Goal: Task Accomplishment & Management: Manage account settings

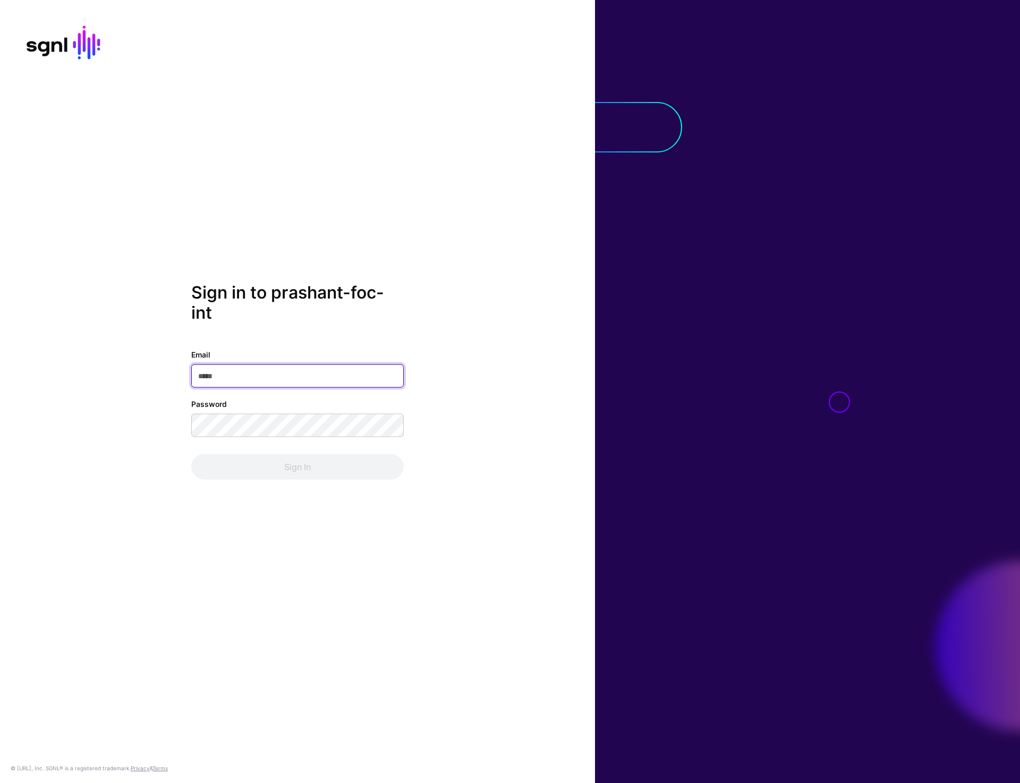
type input "**********"
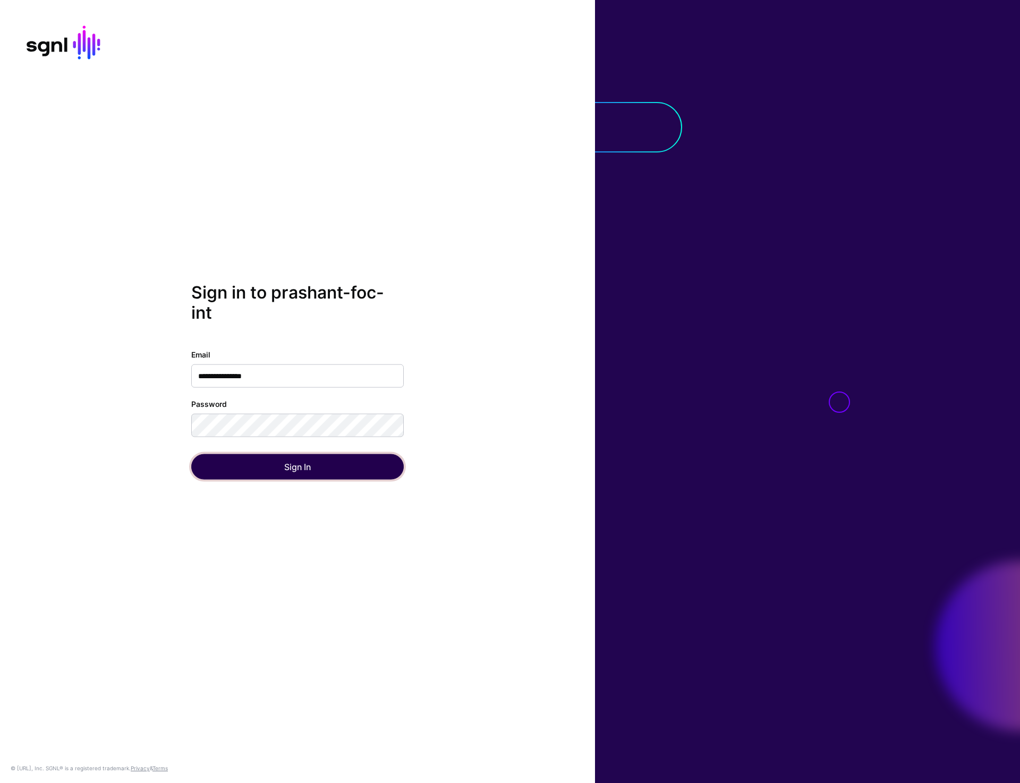
click at [262, 465] on button "Sign In" at bounding box center [297, 466] width 212 height 25
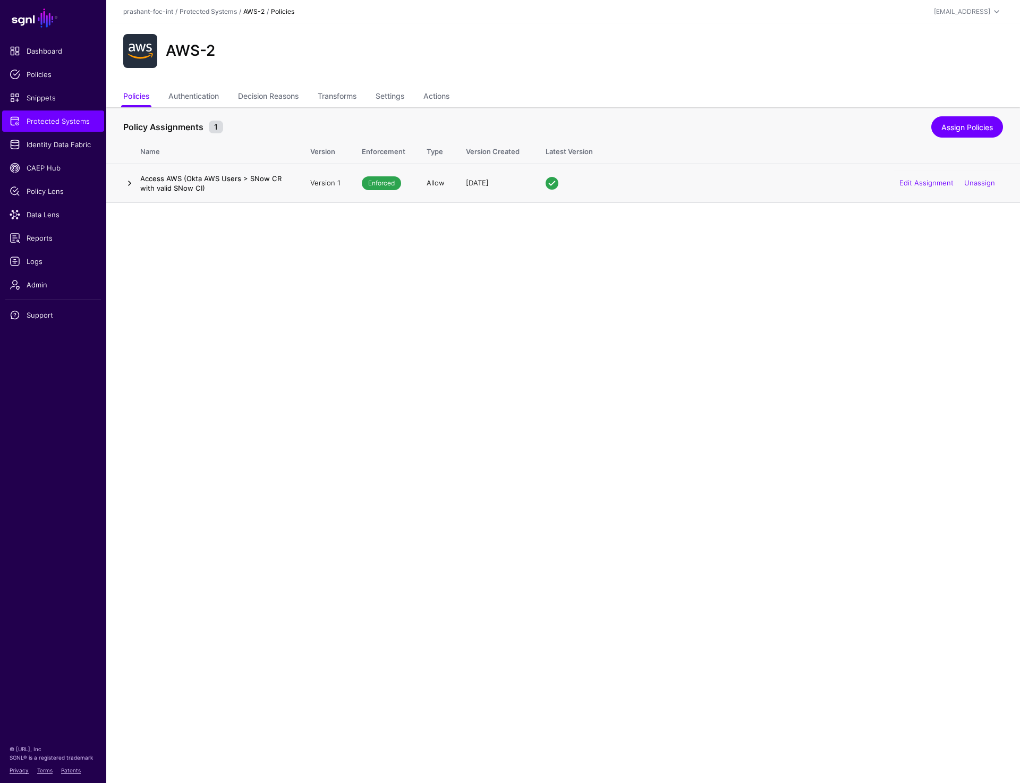
click at [125, 183] on link at bounding box center [129, 183] width 13 height 13
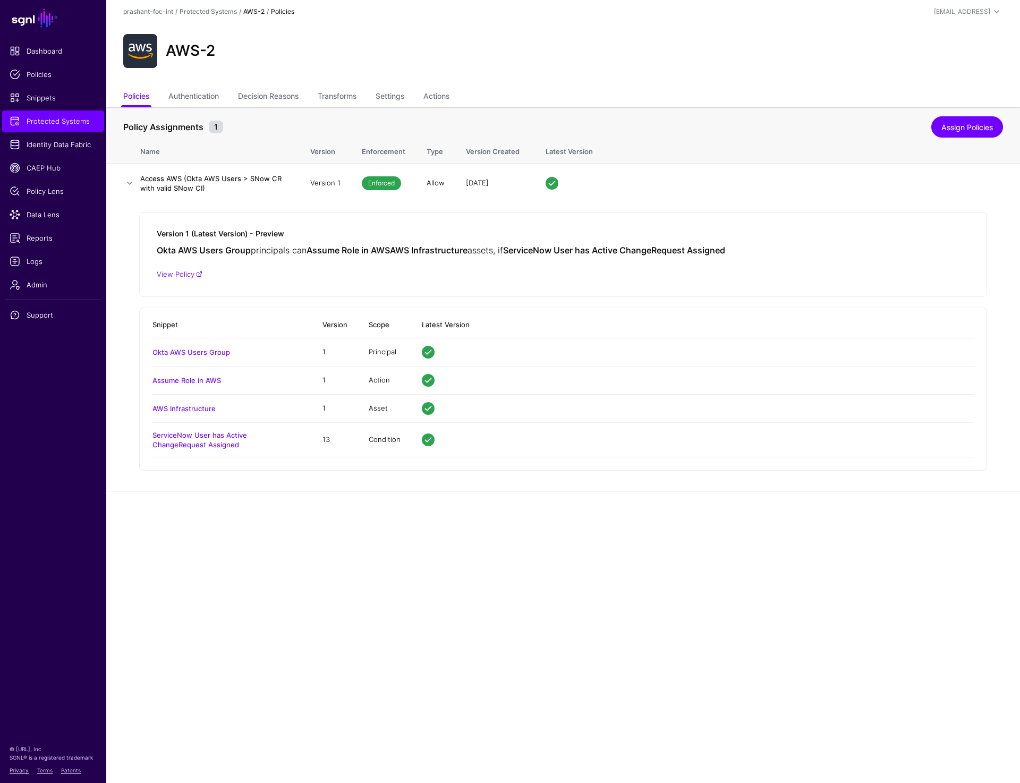
click at [369, 538] on main "SGNL Dashboard Policies Snippets Protected Systems Identity Data Fabric CAEP Hu…" at bounding box center [510, 391] width 1020 height 783
click at [84, 125] on span "Protected Systems" at bounding box center [53, 121] width 87 height 11
click at [339, 93] on link "Transforms" at bounding box center [337, 97] width 39 height 20
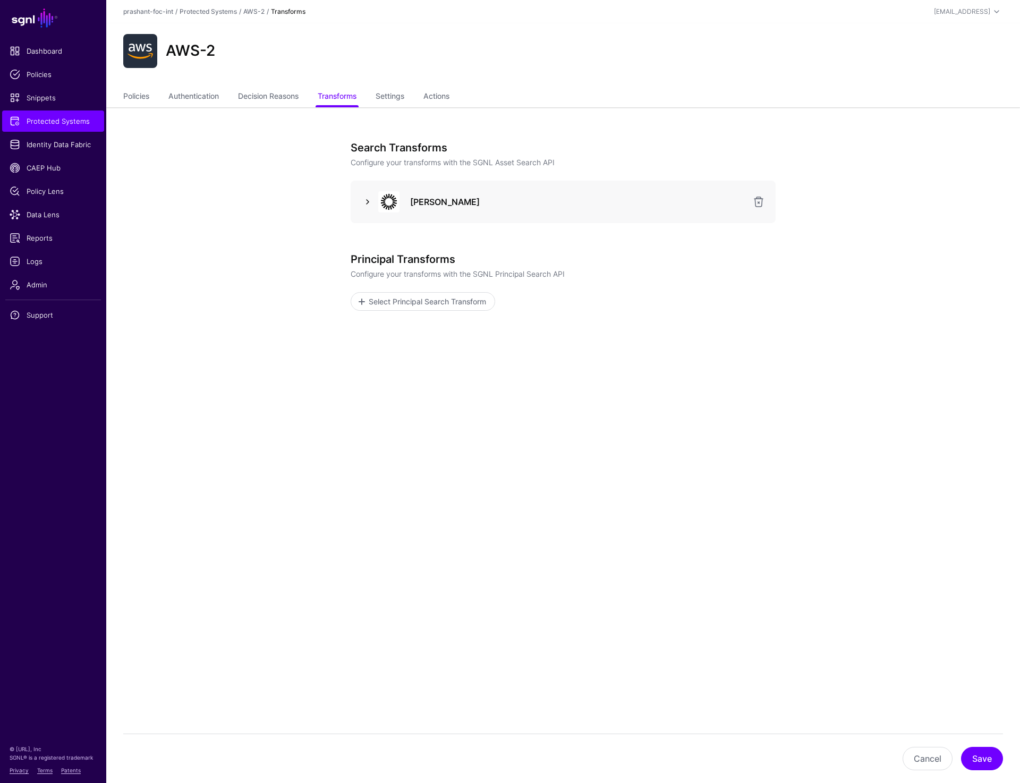
click at [369, 199] on link at bounding box center [367, 201] width 13 height 13
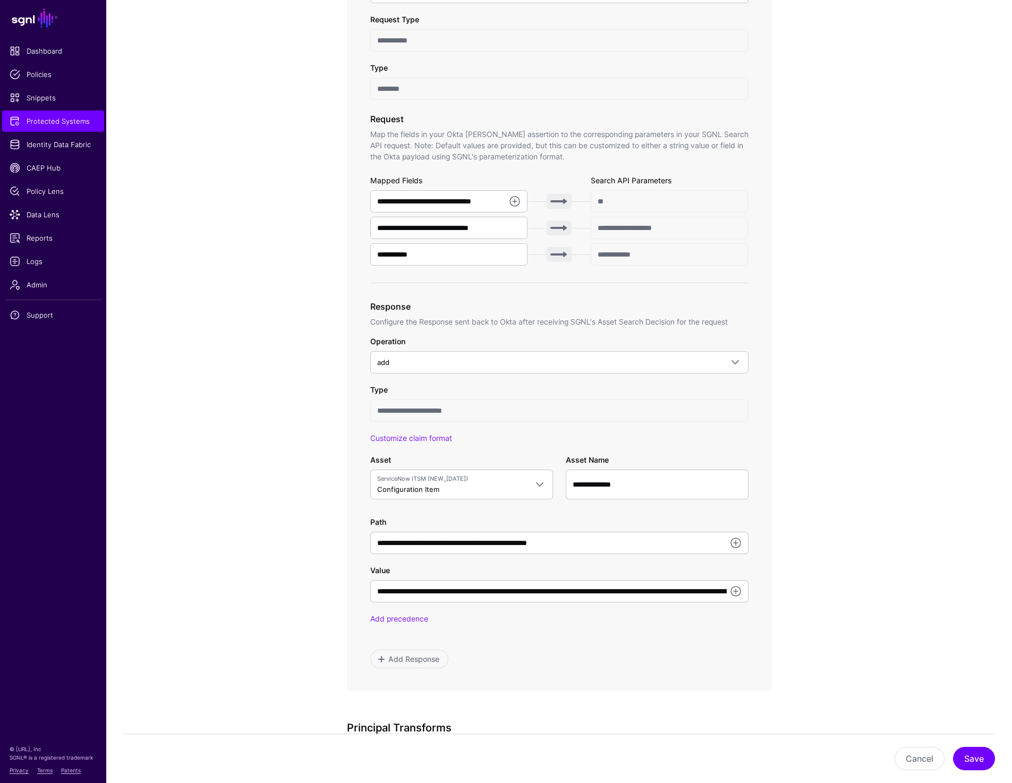
scroll to position [260, 0]
click at [837, 158] on app-integrations-item-transforms "**********" at bounding box center [559, 391] width 906 height 1089
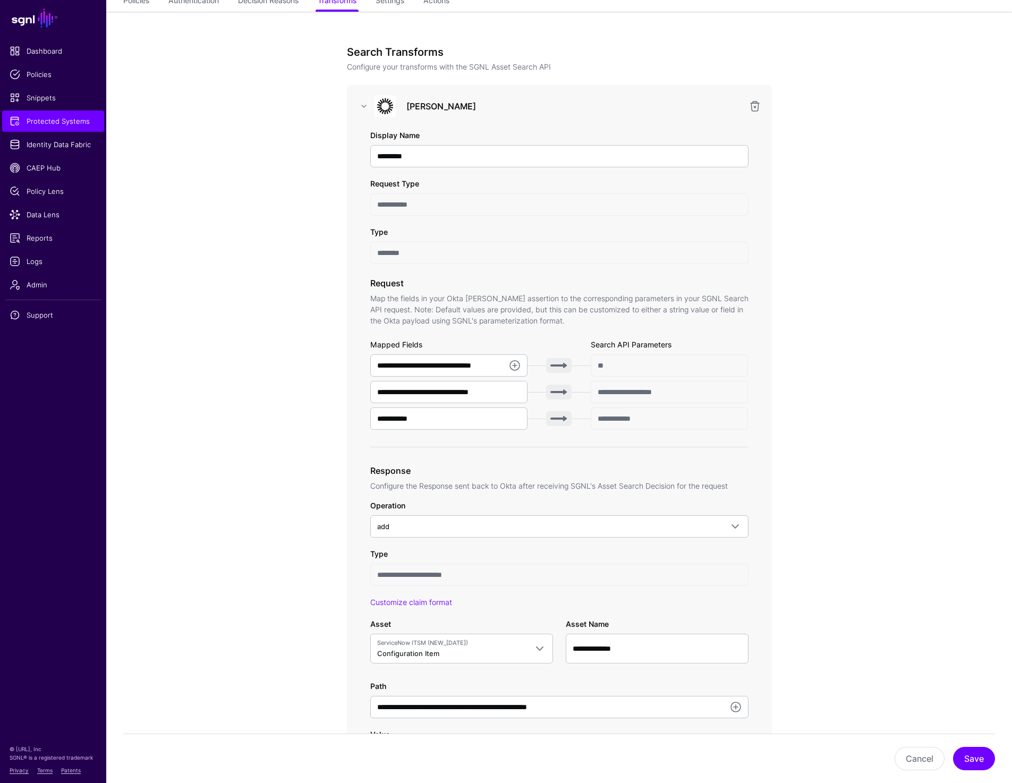
scroll to position [0, 0]
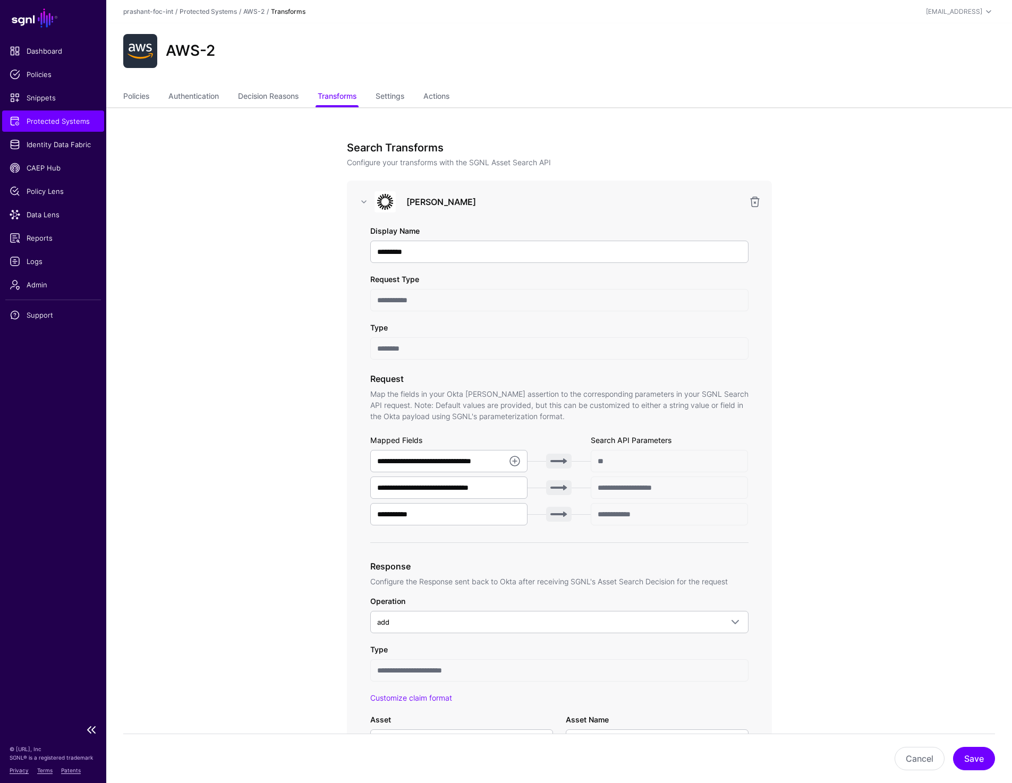
click at [79, 122] on span "Protected Systems" at bounding box center [53, 121] width 87 height 11
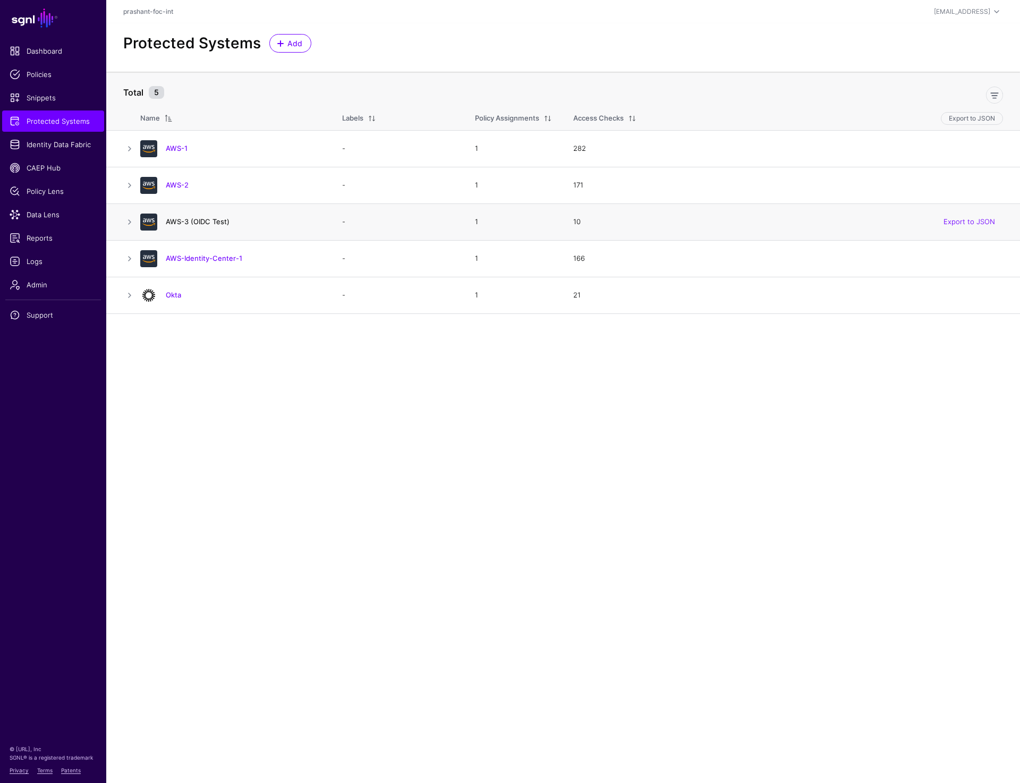
click at [179, 222] on link "AWS-3 (OIDC Test)" at bounding box center [198, 221] width 64 height 8
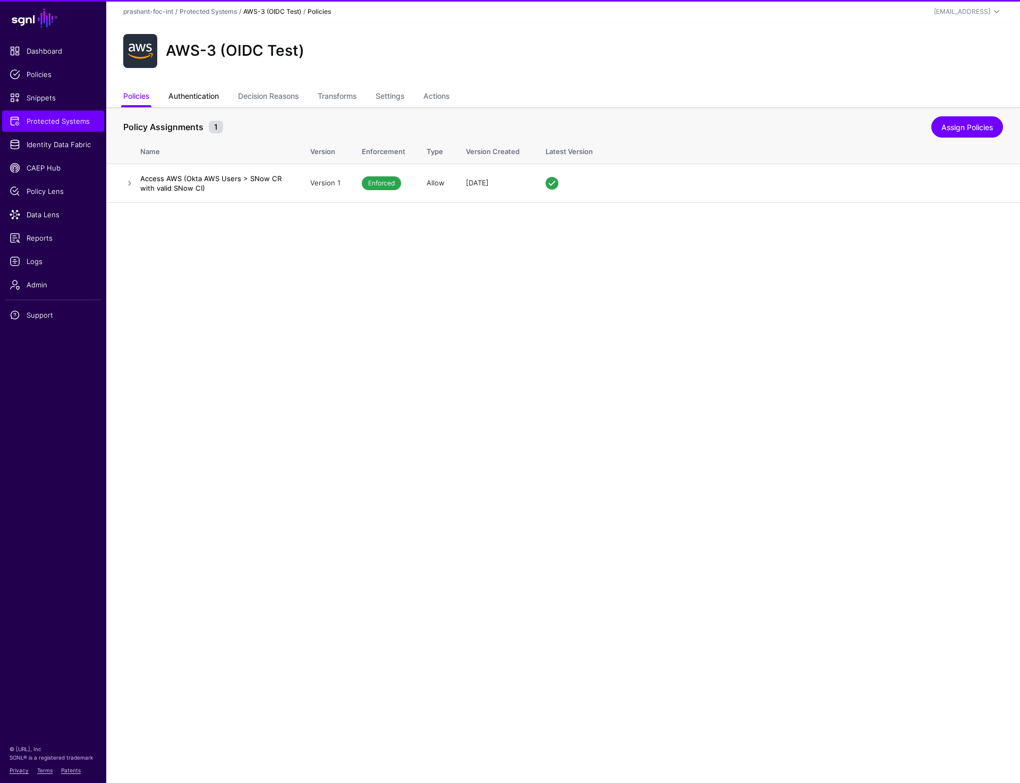
click at [189, 90] on link "Authentication" at bounding box center [193, 97] width 50 height 20
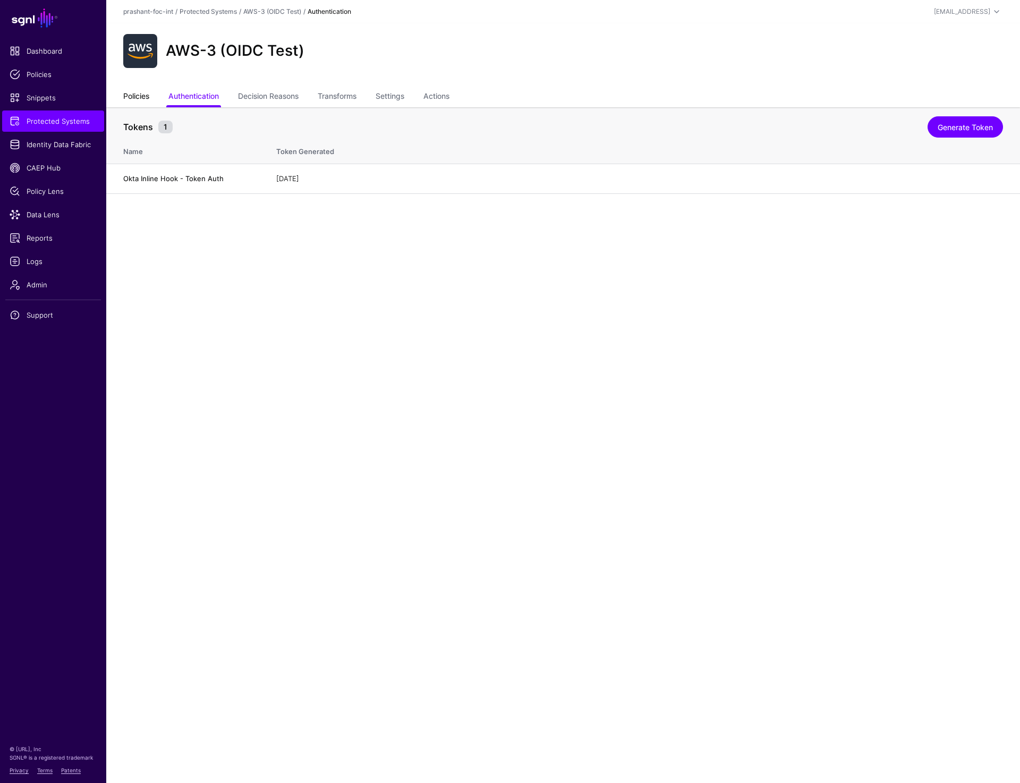
click at [141, 90] on link "Policies" at bounding box center [136, 97] width 26 height 20
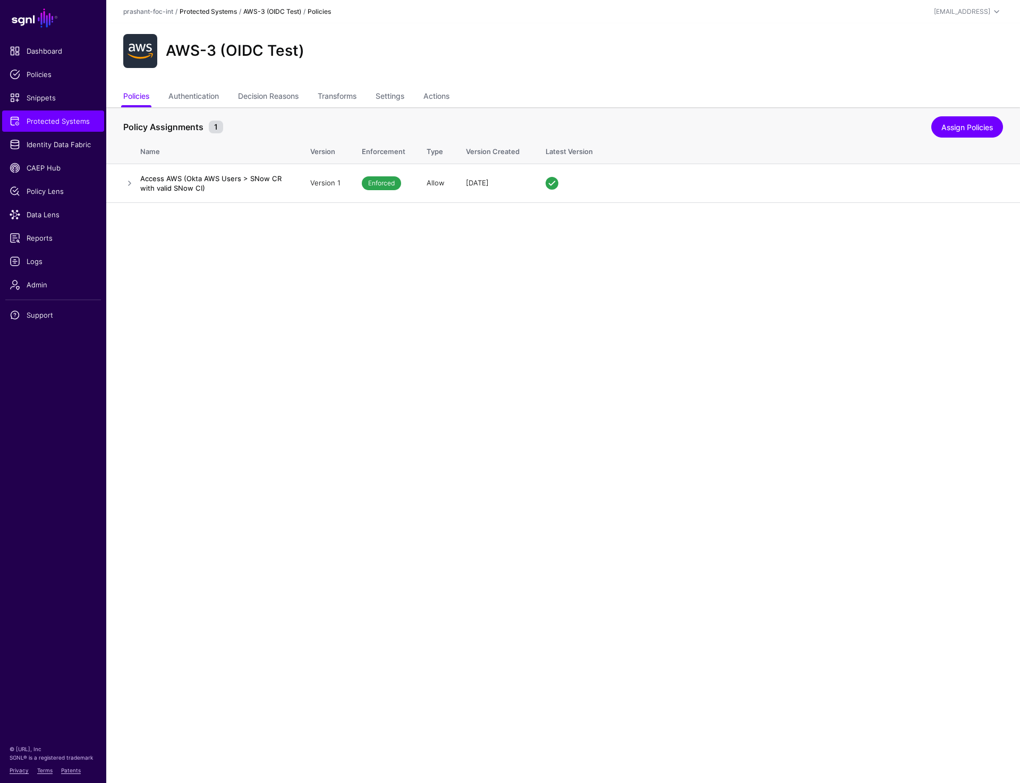
click at [191, 10] on link "Protected Systems" at bounding box center [208, 11] width 57 height 8
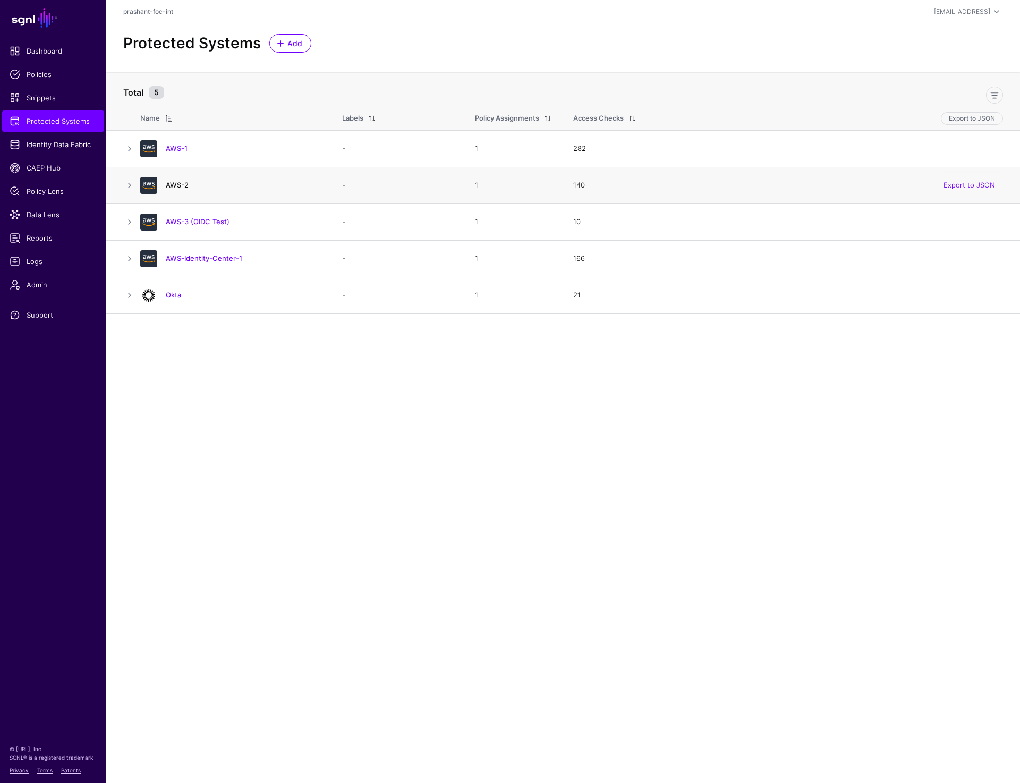
click at [171, 183] on link "AWS-2" at bounding box center [177, 185] width 23 height 8
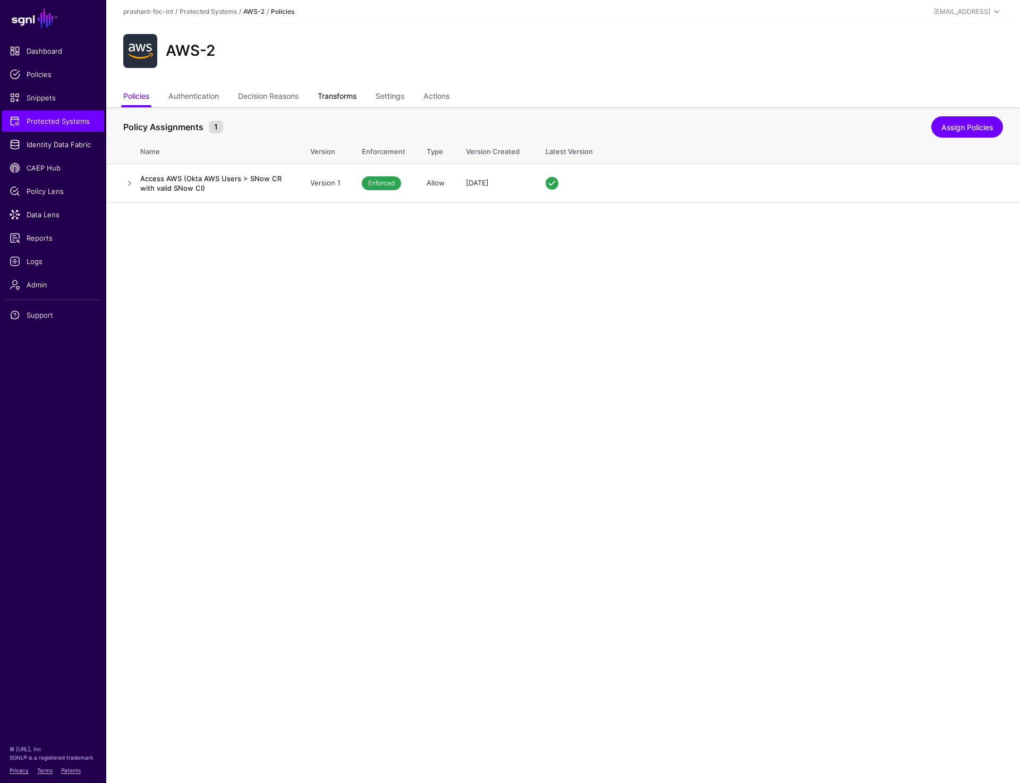
click at [341, 98] on link "Transforms" at bounding box center [337, 97] width 39 height 20
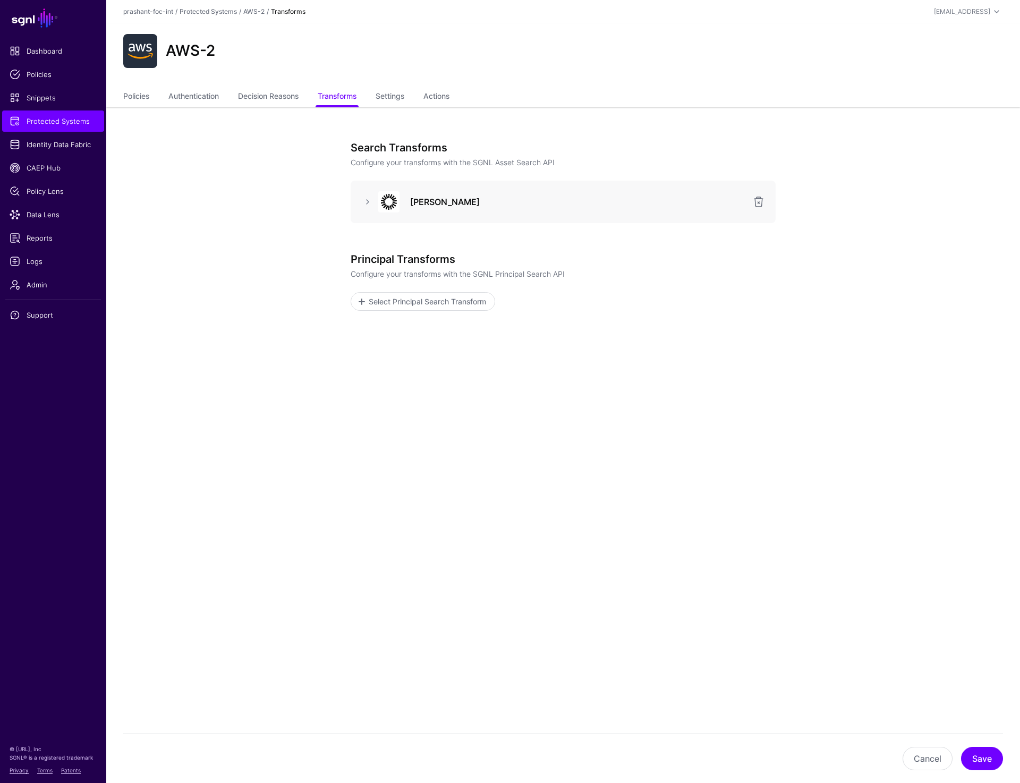
click at [370, 193] on div "Okta SAML" at bounding box center [563, 201] width 408 height 21
click at [365, 197] on link at bounding box center [367, 201] width 13 height 13
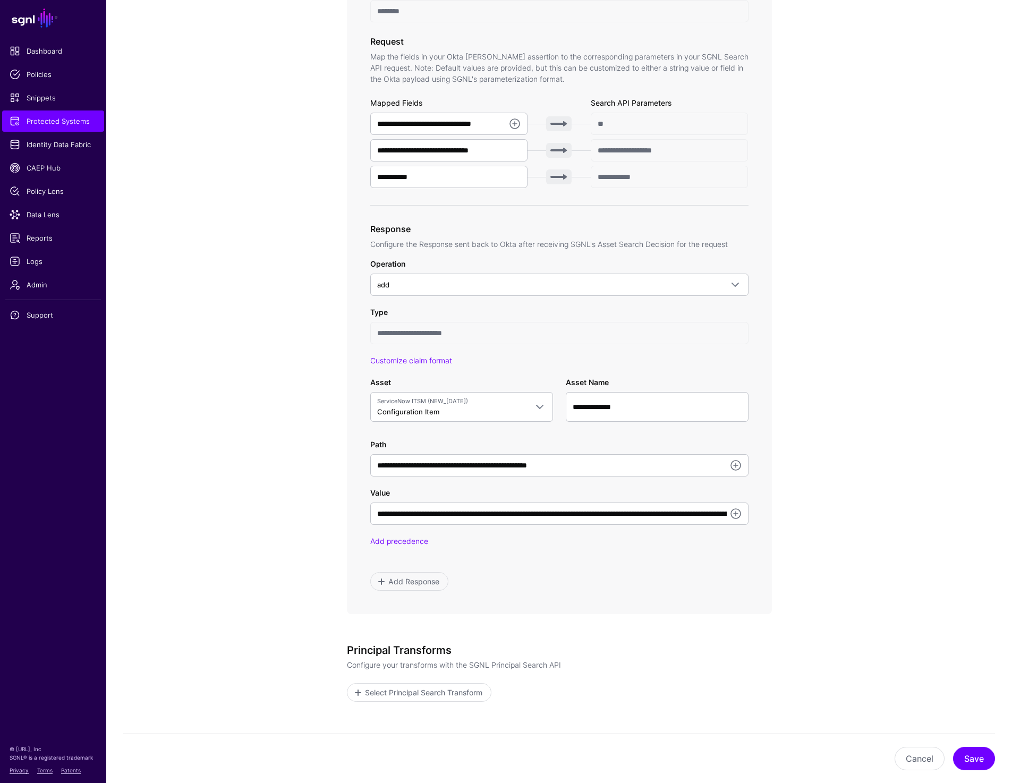
scroll to position [398, 0]
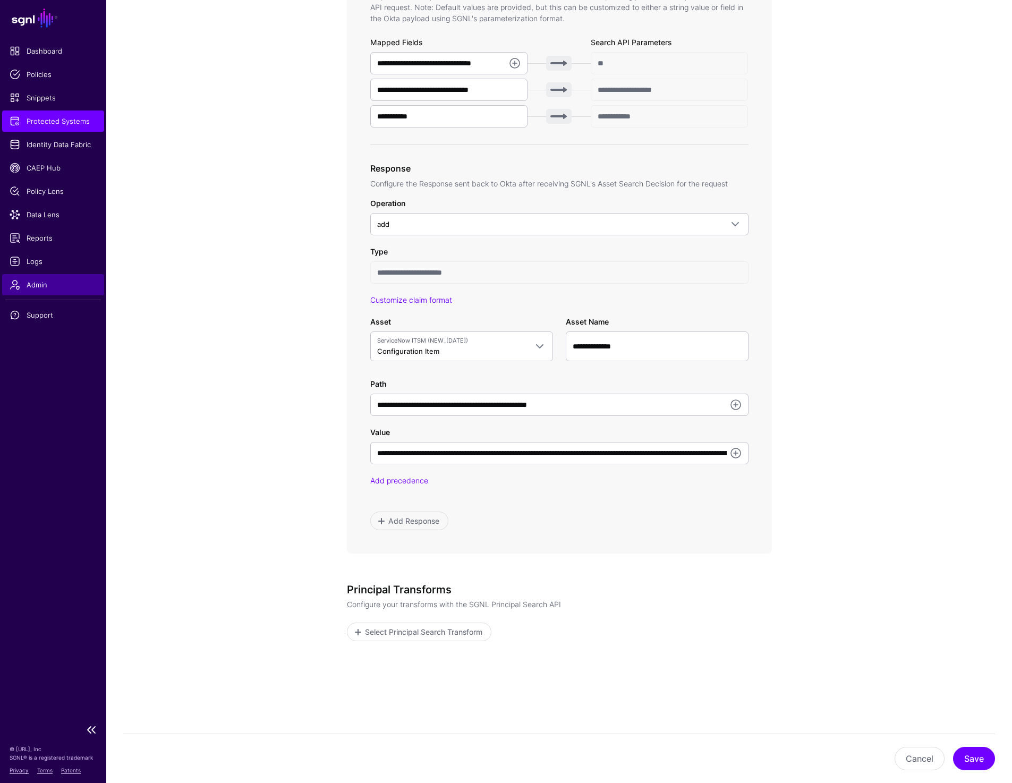
click at [38, 280] on span "Admin" at bounding box center [53, 284] width 87 height 11
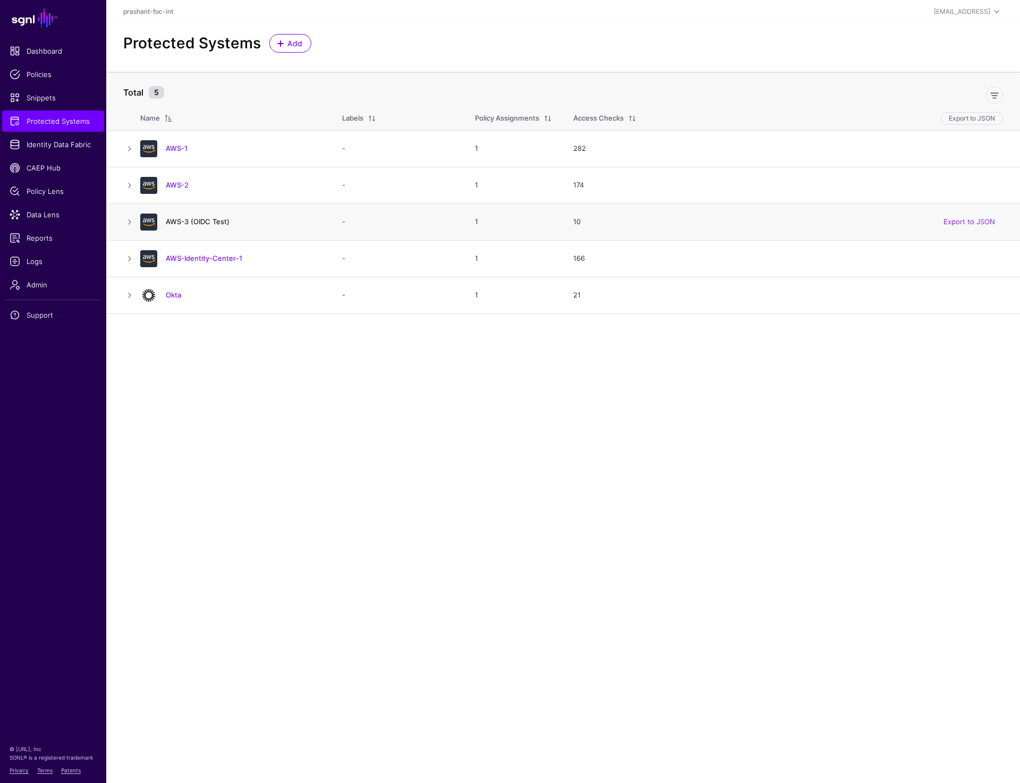
click at [195, 221] on link "AWS-3 (OIDC Test)" at bounding box center [198, 221] width 64 height 8
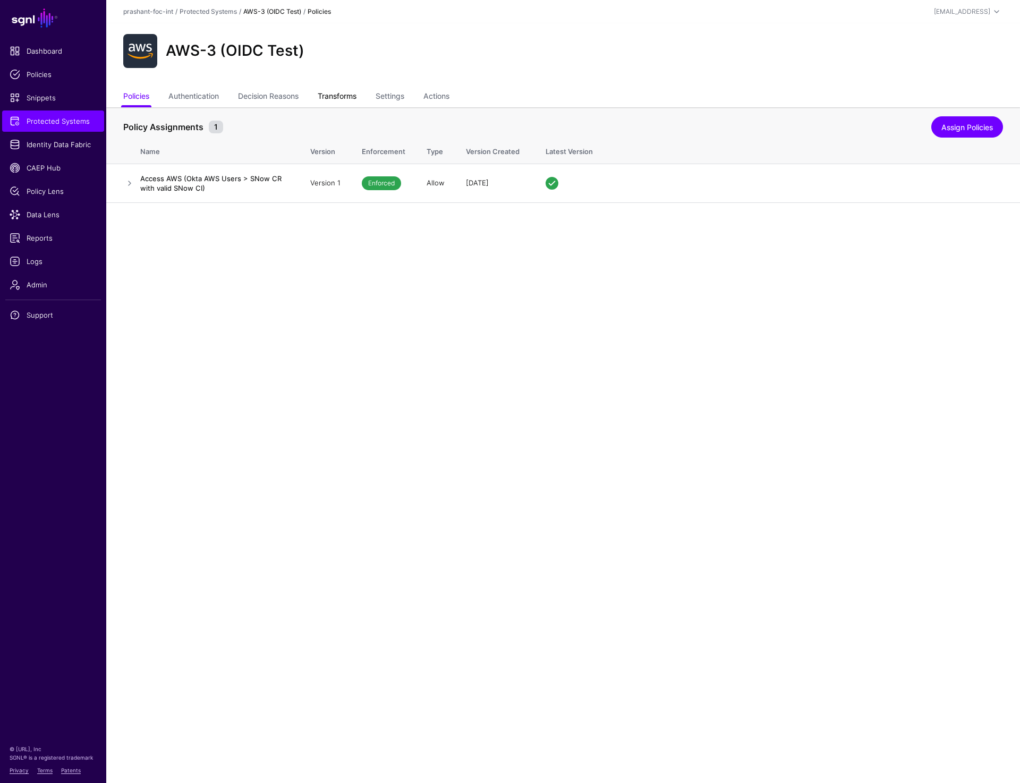
click at [351, 92] on link "Transforms" at bounding box center [337, 97] width 39 height 20
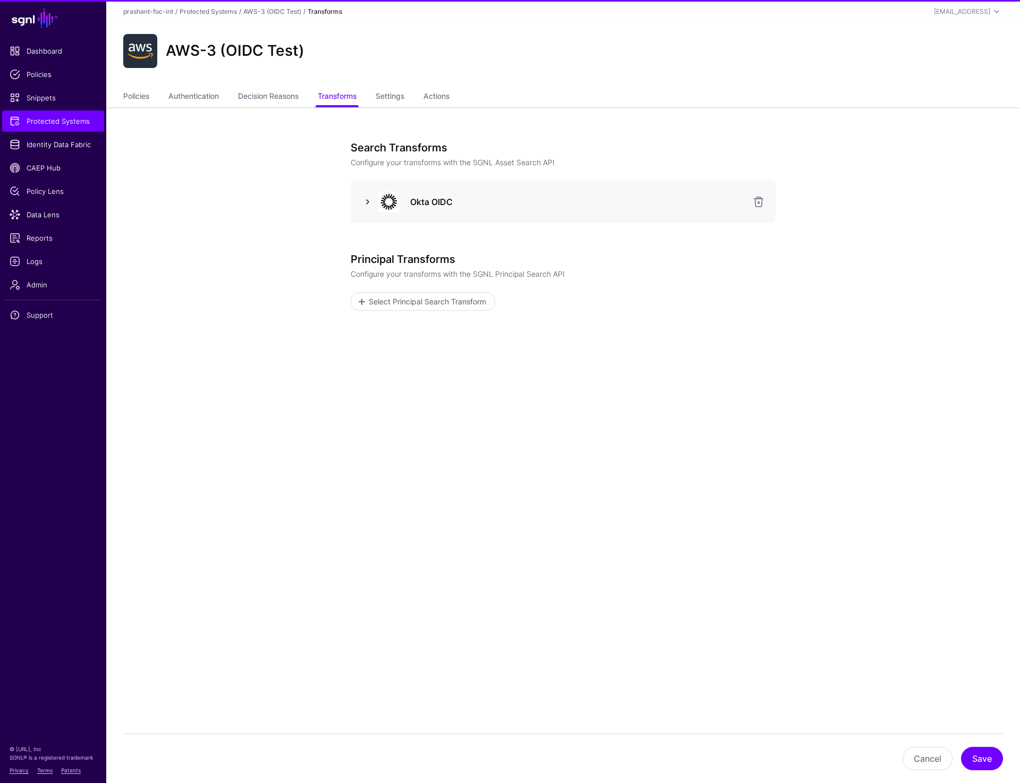
click at [363, 203] on link at bounding box center [367, 201] width 13 height 13
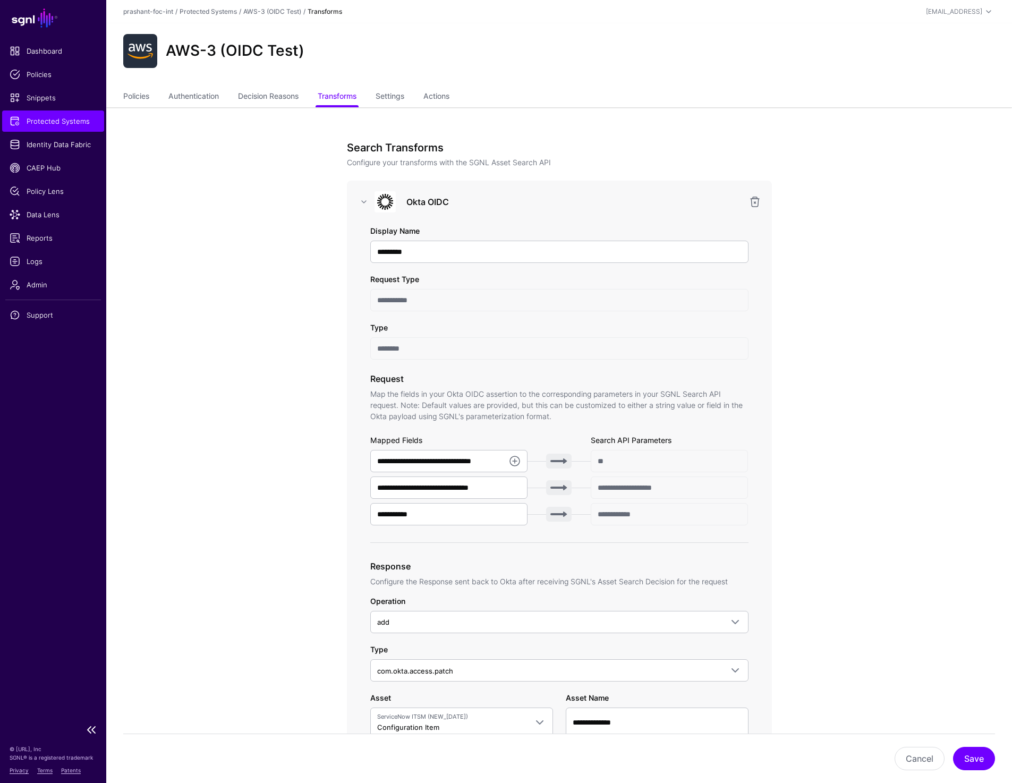
click at [49, 123] on span "Protected Systems" at bounding box center [53, 121] width 87 height 11
click at [129, 94] on link "Policies" at bounding box center [136, 97] width 26 height 20
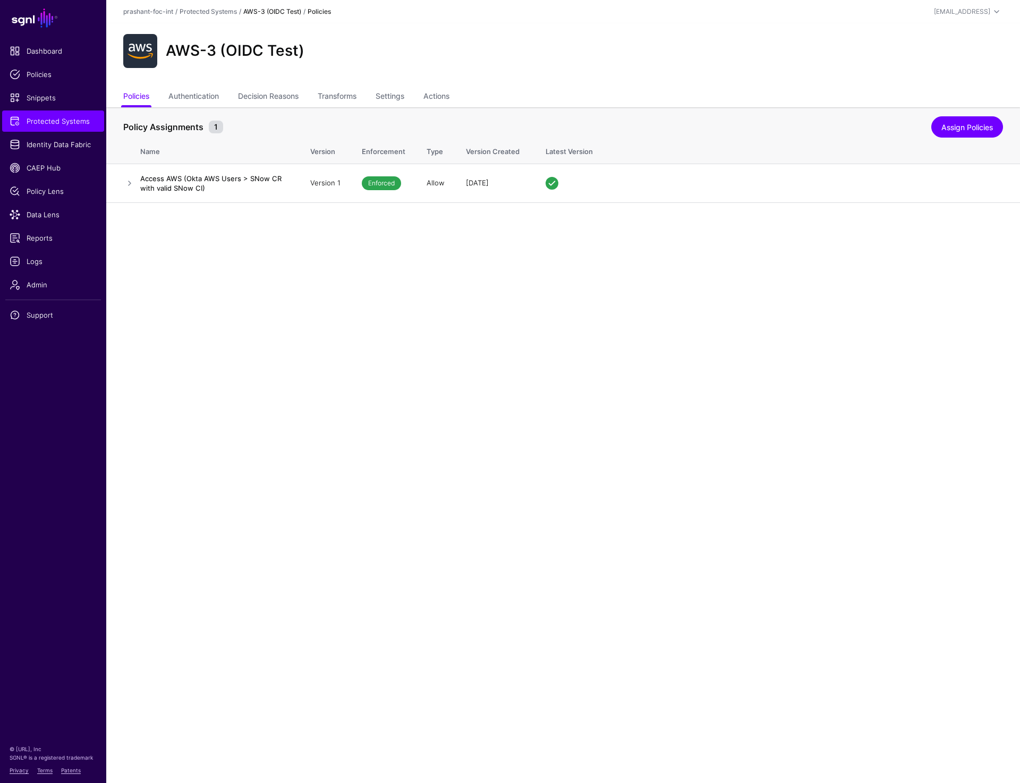
click at [229, 288] on main "SGNL Dashboard Policies Snippets Protected Systems Identity Data Fabric CAEP Hu…" at bounding box center [510, 391] width 1020 height 783
click at [514, 378] on main "SGNL Dashboard Policies Snippets Protected Systems Identity Data Fabric CAEP Hu…" at bounding box center [510, 391] width 1020 height 783
click at [320, 321] on main "SGNL Dashboard Policies Snippets Protected Systems Identity Data Fabric CAEP Hu…" at bounding box center [510, 391] width 1020 height 783
click at [326, 293] on main "SGNL Dashboard Policies Snippets Protected Systems Identity Data Fabric CAEP Hu…" at bounding box center [510, 391] width 1020 height 783
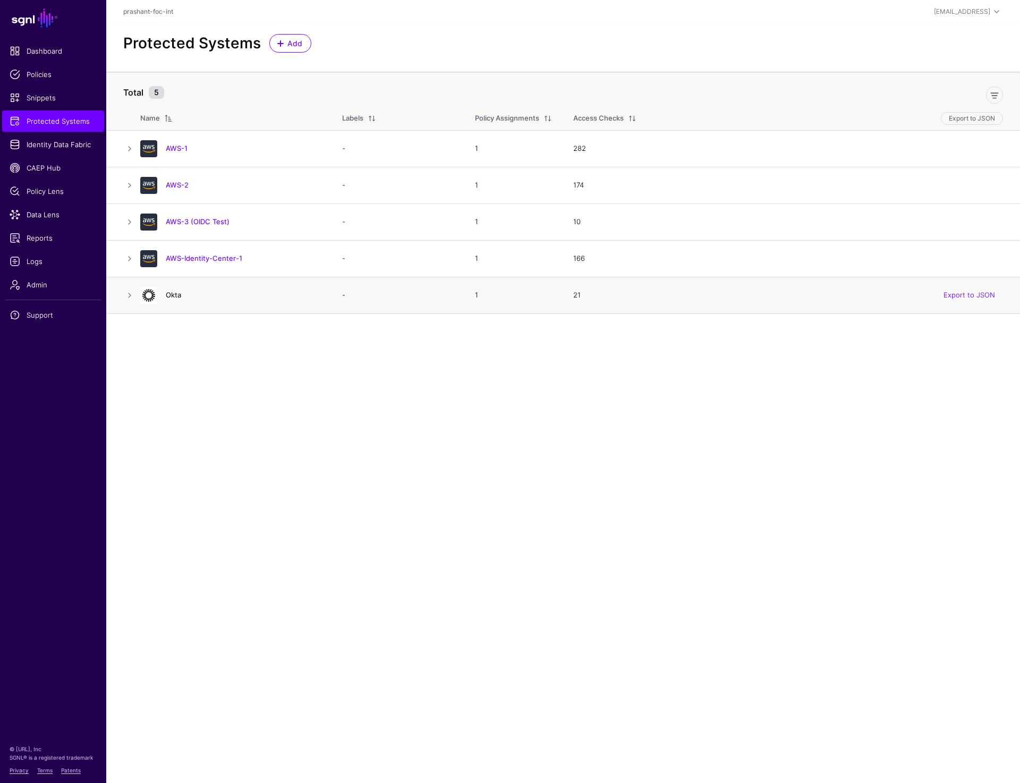
click at [176, 294] on link "Okta" at bounding box center [173, 295] width 15 height 8
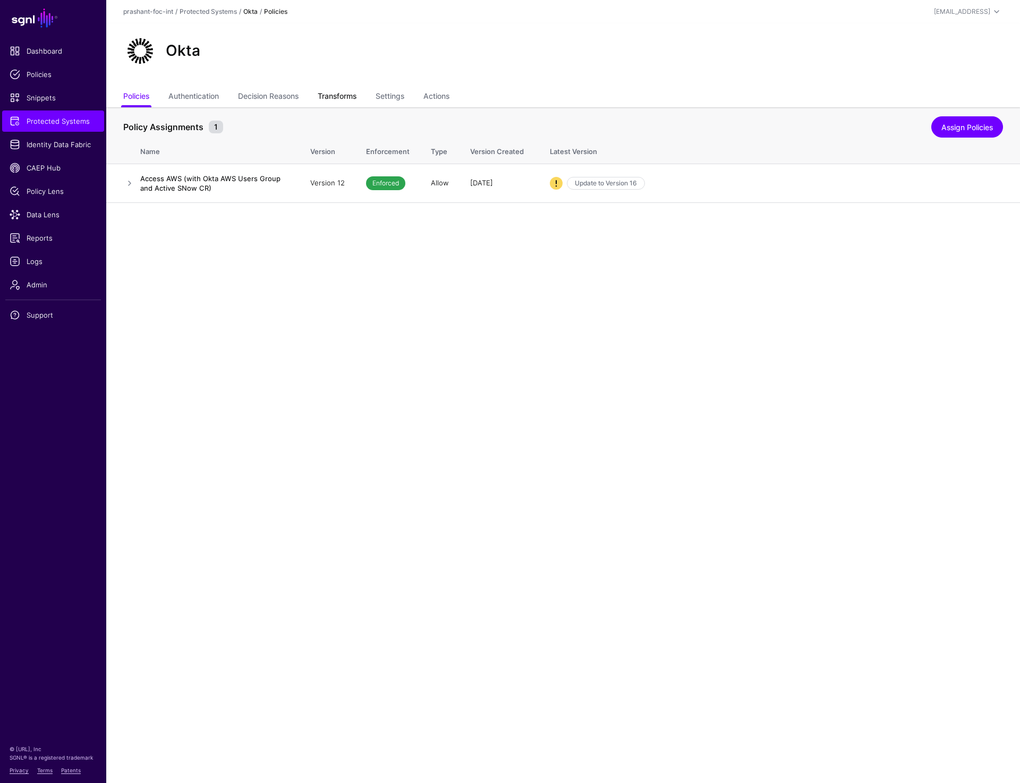
click at [328, 95] on link "Transforms" at bounding box center [337, 97] width 39 height 20
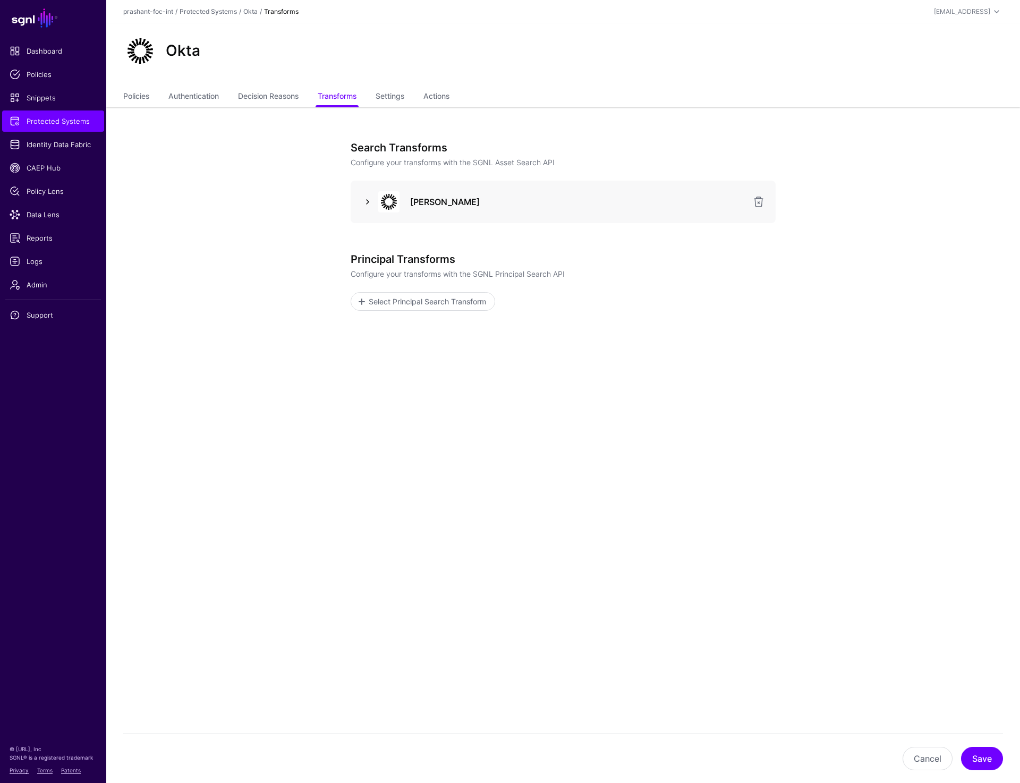
click at [369, 201] on link at bounding box center [367, 201] width 13 height 13
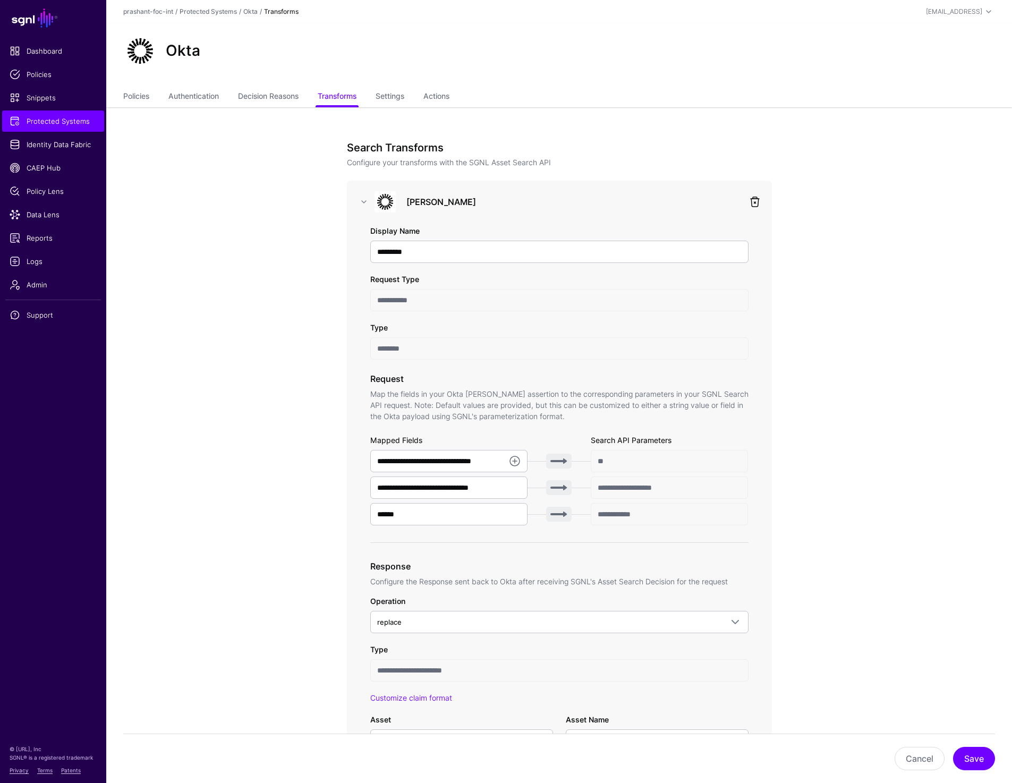
click at [752, 200] on link at bounding box center [754, 201] width 13 height 13
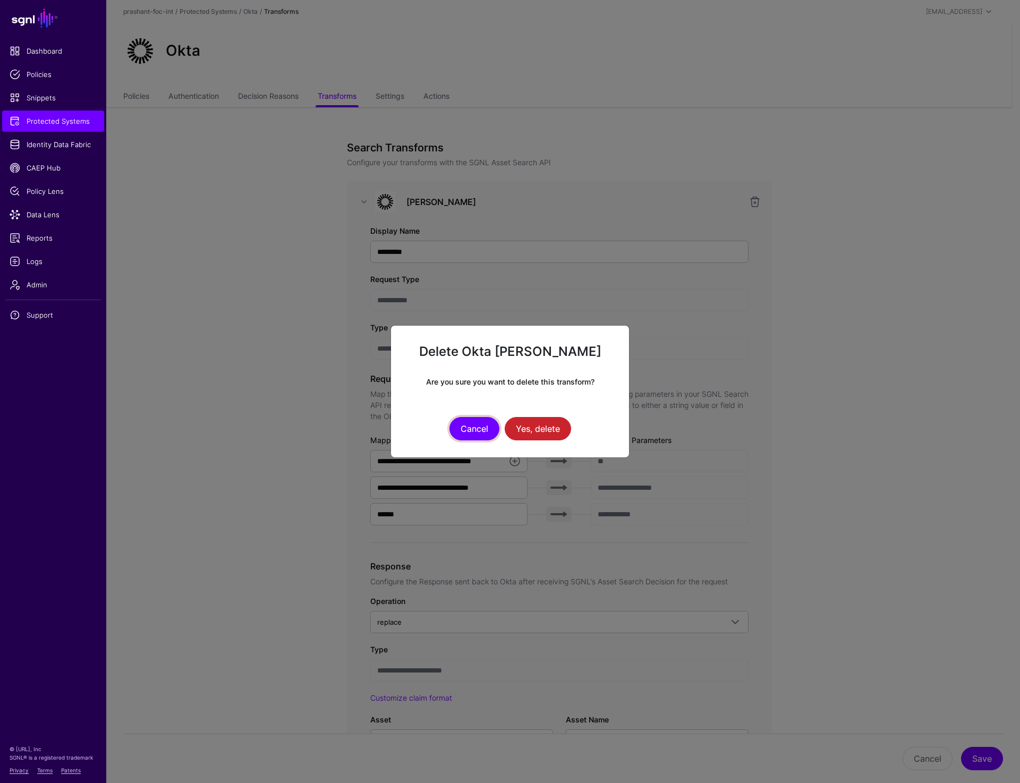
click at [481, 433] on button "Cancel" at bounding box center [474, 428] width 50 height 23
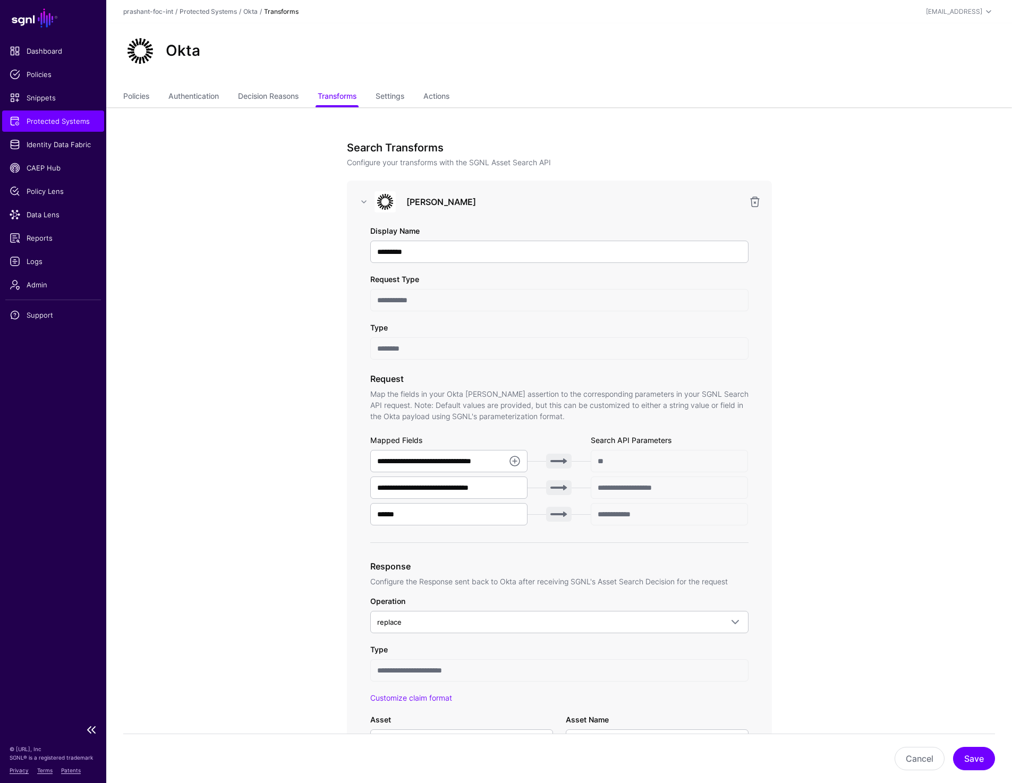
click at [67, 123] on span "Protected Systems" at bounding box center [53, 121] width 87 height 11
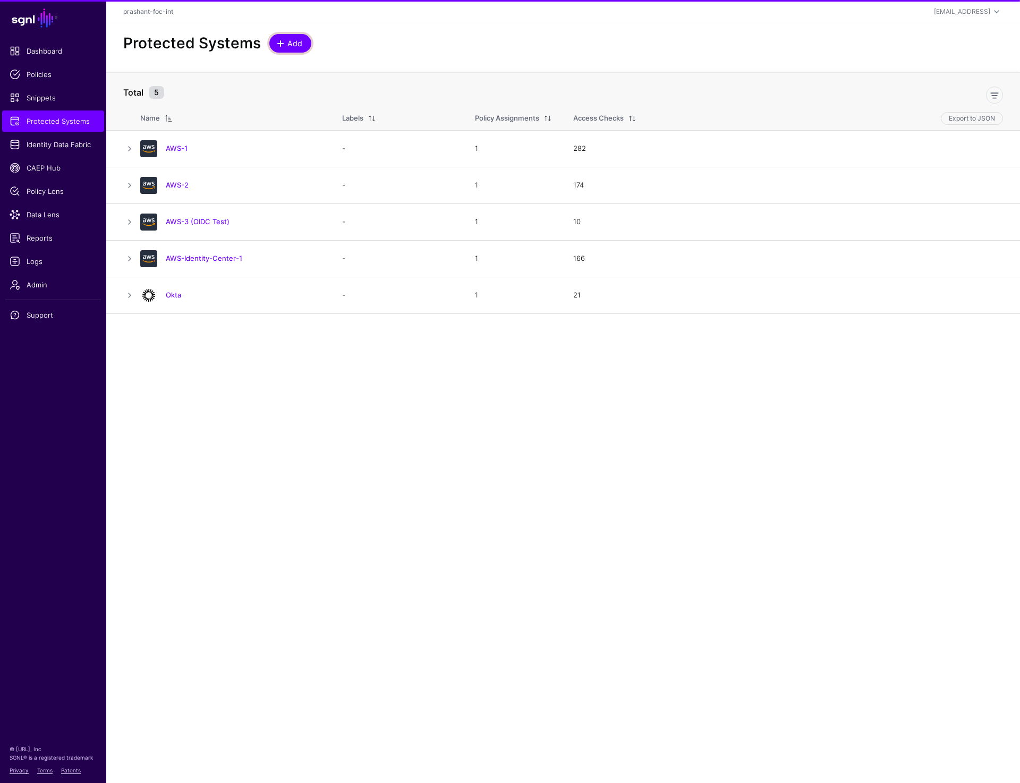
click at [287, 44] on span "Add" at bounding box center [295, 43] width 18 height 11
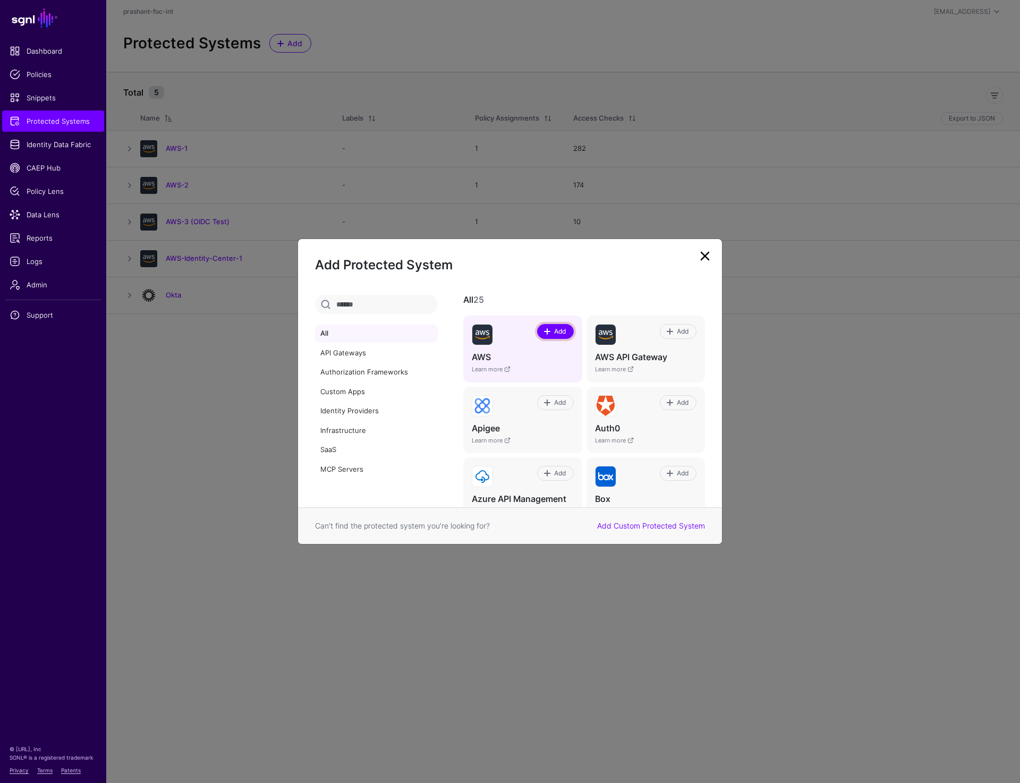
click at [543, 334] on span at bounding box center [547, 331] width 8 height 8
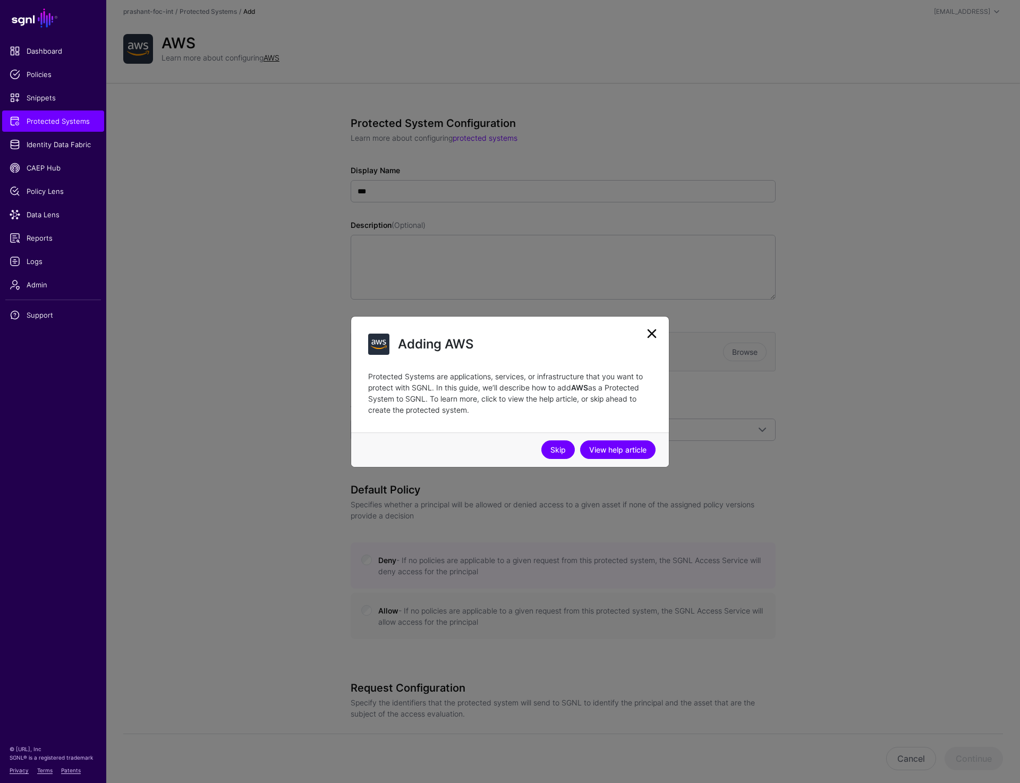
click at [564, 450] on link "Skip" at bounding box center [557, 449] width 33 height 19
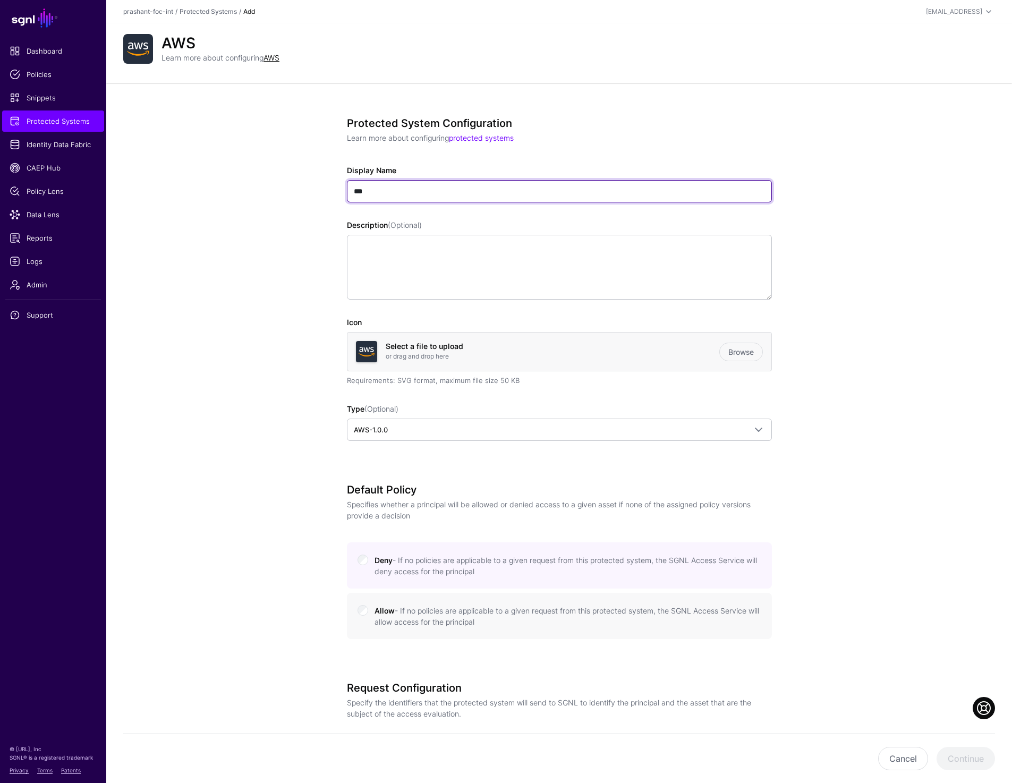
click at [427, 198] on input "***" at bounding box center [559, 191] width 425 height 22
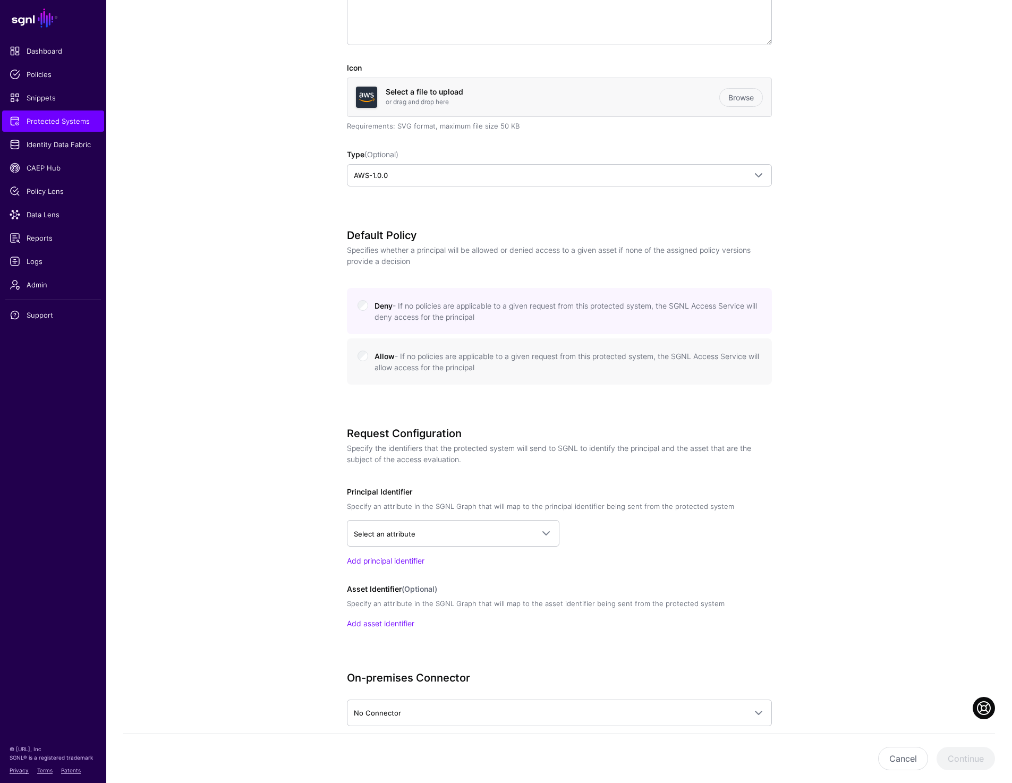
scroll to position [308, 0]
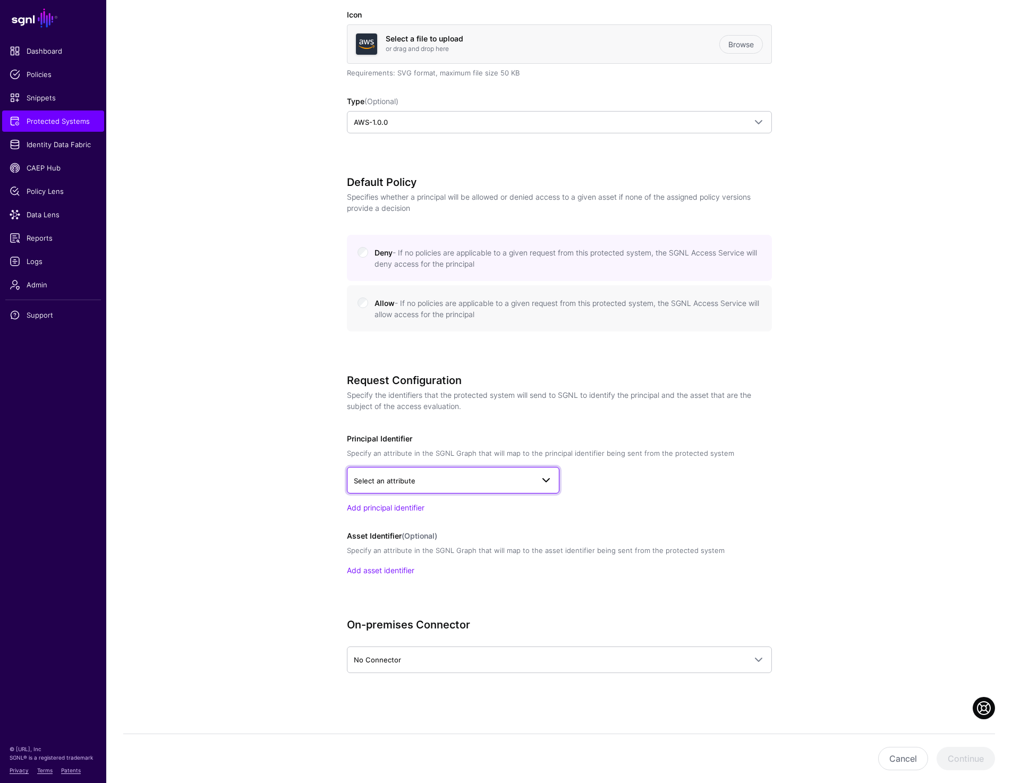
click at [480, 481] on span "Select an attribute" at bounding box center [444, 481] width 180 height 12
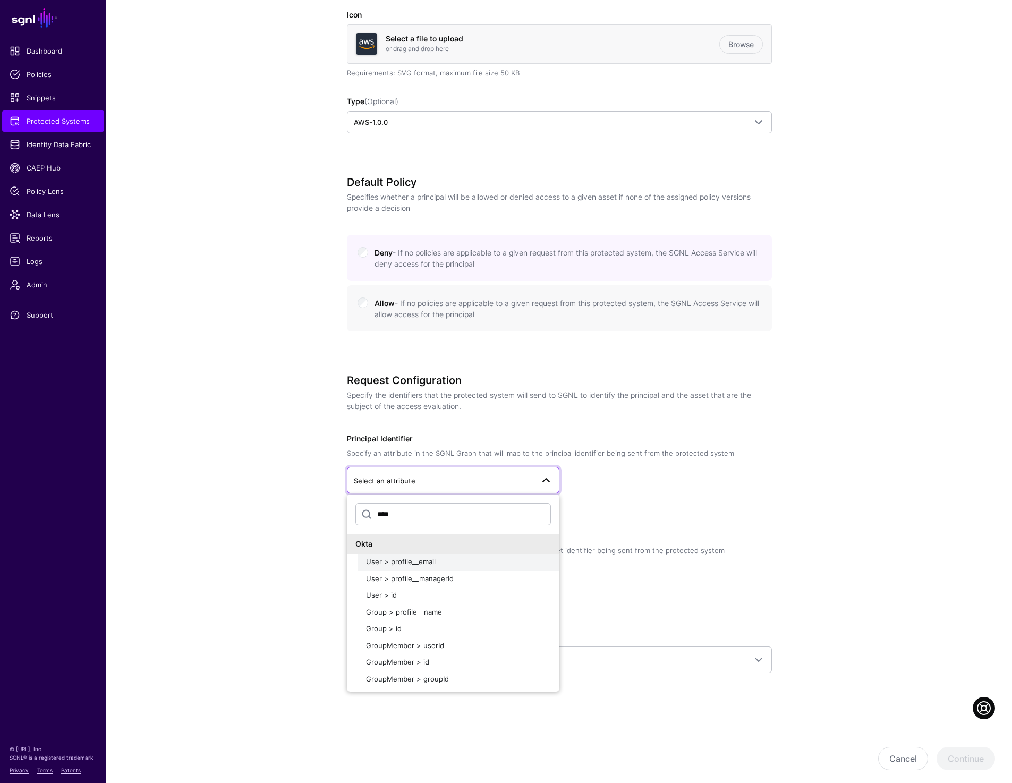
type input "****"
click at [436, 563] on div "User > profile__email" at bounding box center [458, 562] width 185 height 11
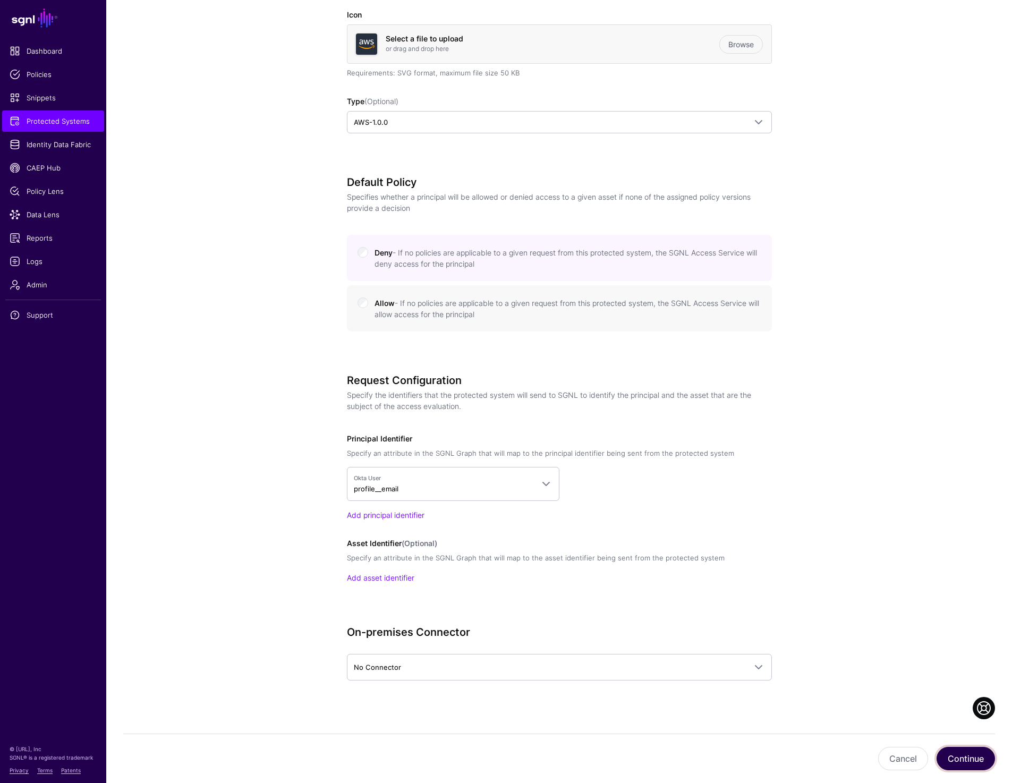
click at [953, 753] on button "Continue" at bounding box center [966, 758] width 58 height 23
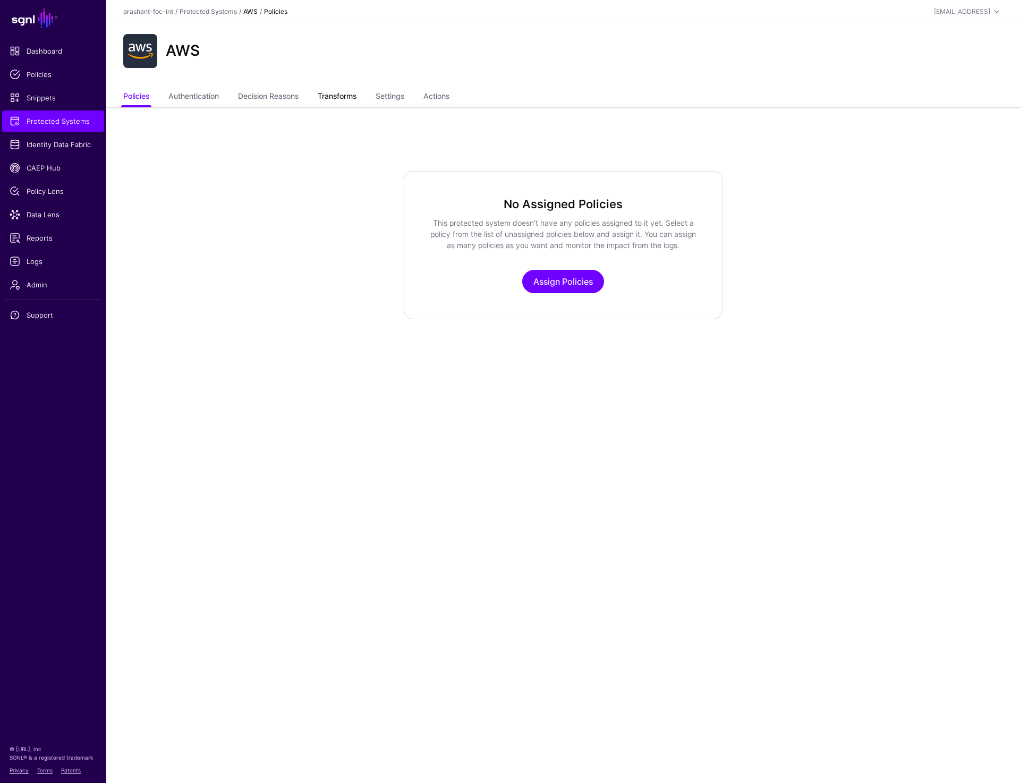
click at [353, 99] on link "Transforms" at bounding box center [337, 97] width 39 height 20
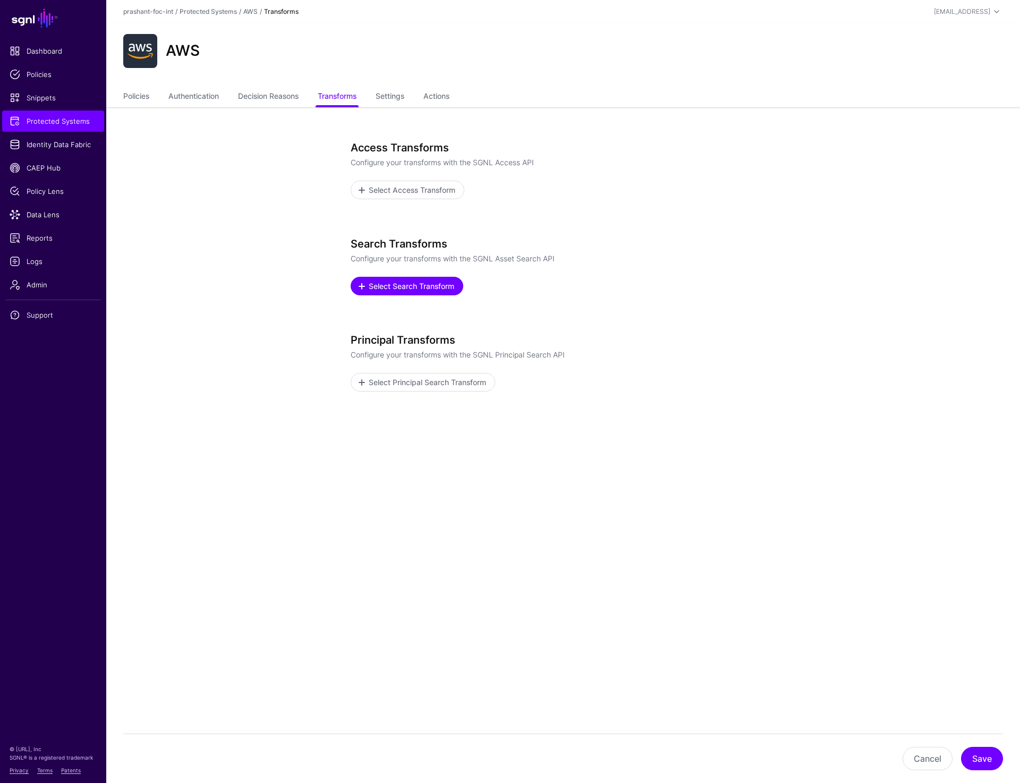
click at [396, 295] on link "Select Search Transform" at bounding box center [407, 286] width 113 height 19
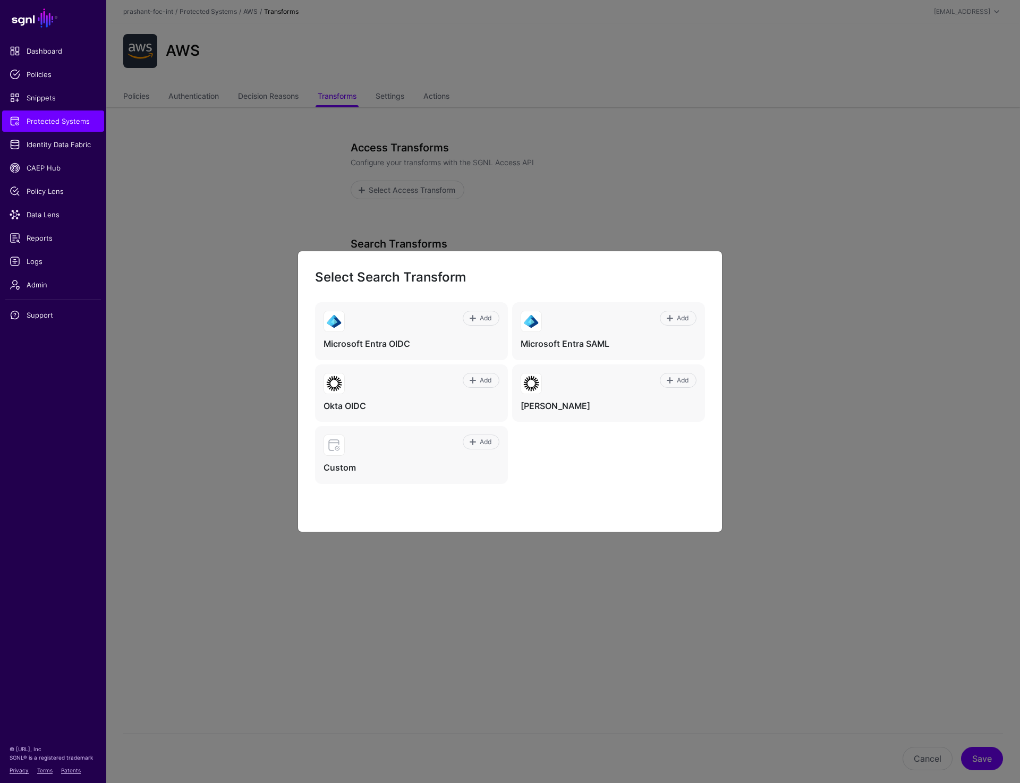
click at [464, 56] on ngb-modal-window "Select Search Transform Add Microsoft Entra OIDC Add Microsoft Entra SAML Add O…" at bounding box center [510, 391] width 1020 height 783
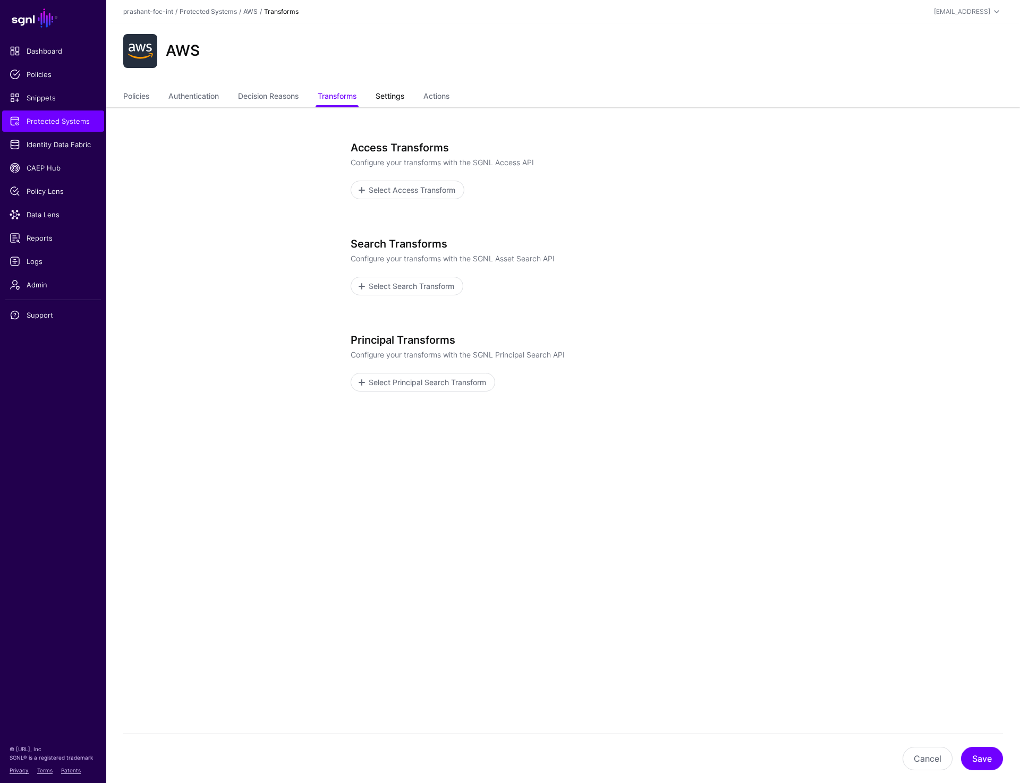
click at [396, 94] on link "Settings" at bounding box center [390, 97] width 29 height 20
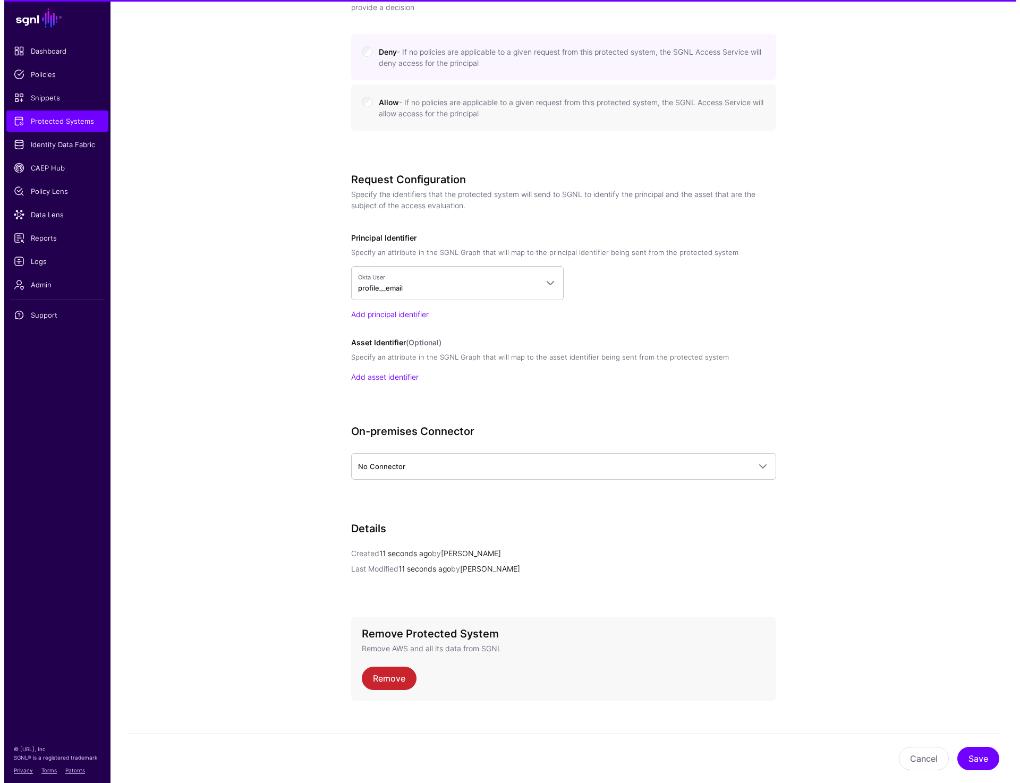
scroll to position [656, 0]
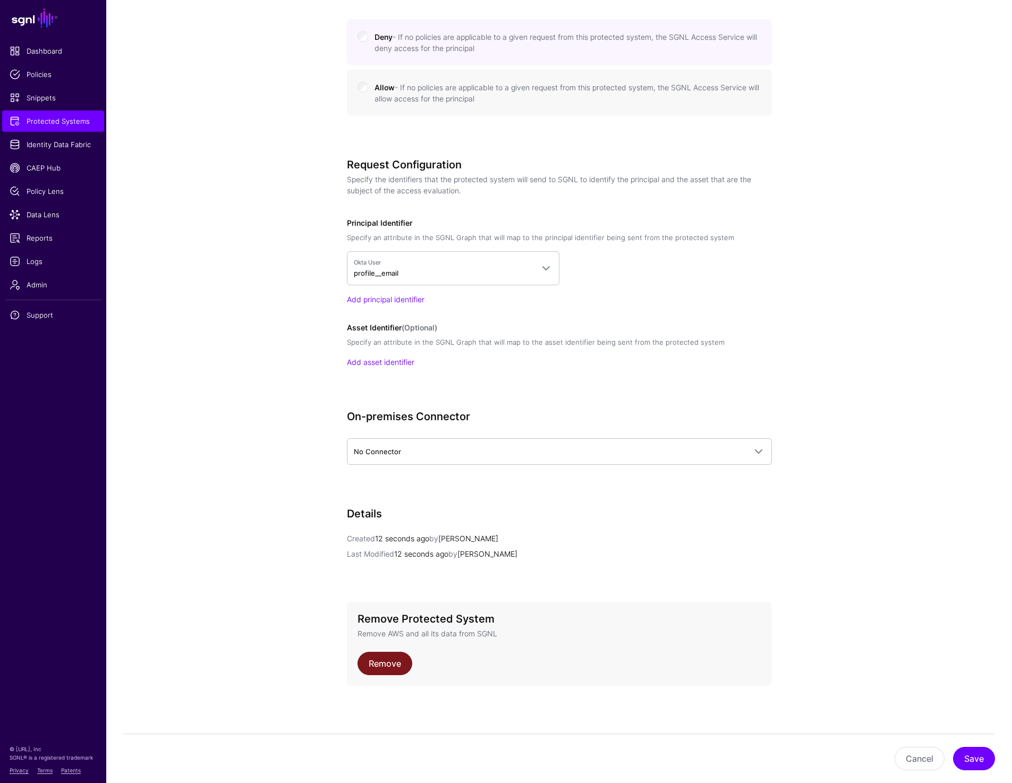
click at [379, 665] on link "Remove" at bounding box center [385, 663] width 55 height 23
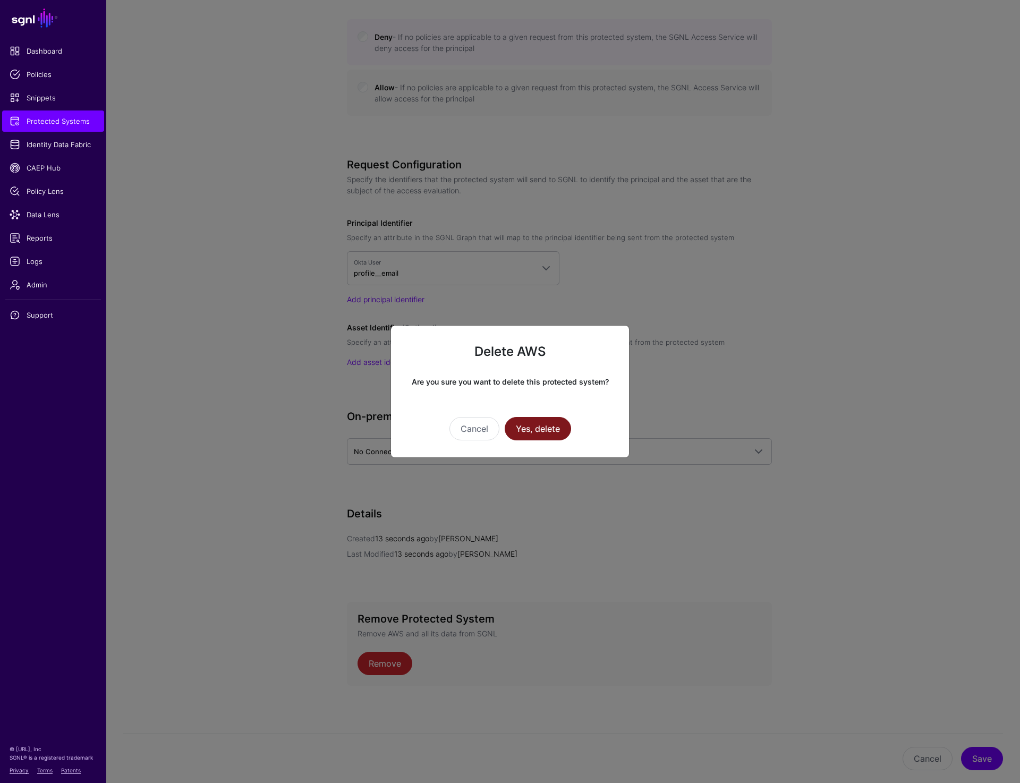
click at [524, 435] on button "Yes, delete" at bounding box center [538, 428] width 66 height 23
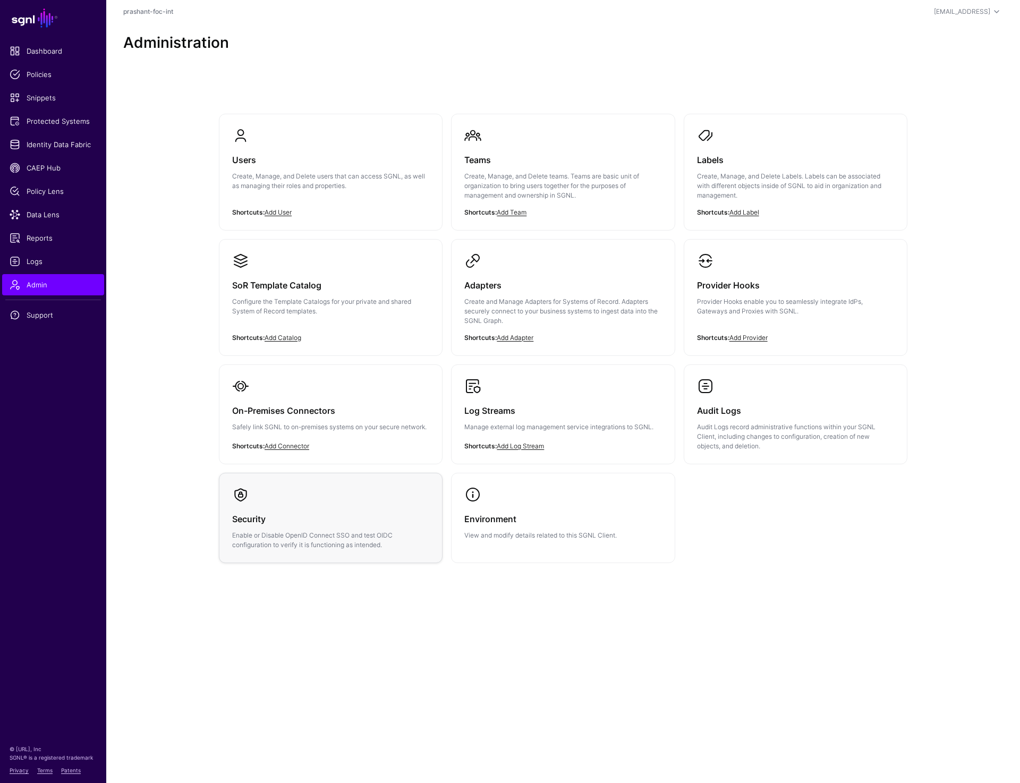
click at [328, 525] on h3 "Security" at bounding box center [330, 519] width 197 height 15
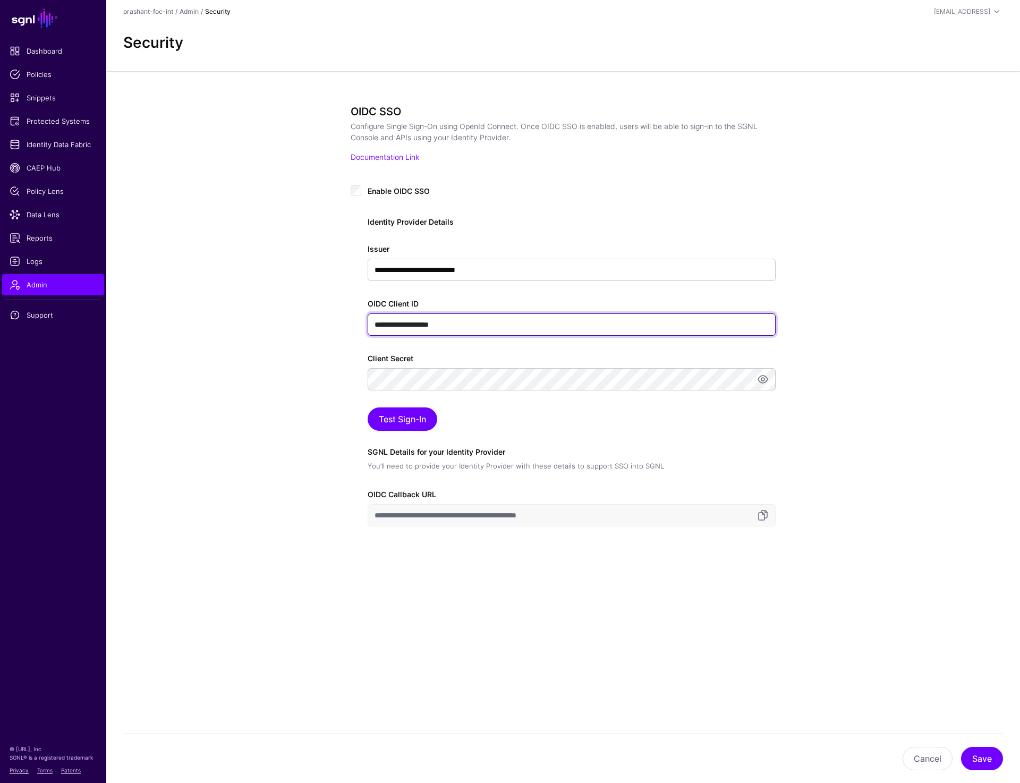
click at [477, 326] on input "**********" at bounding box center [572, 324] width 408 height 22
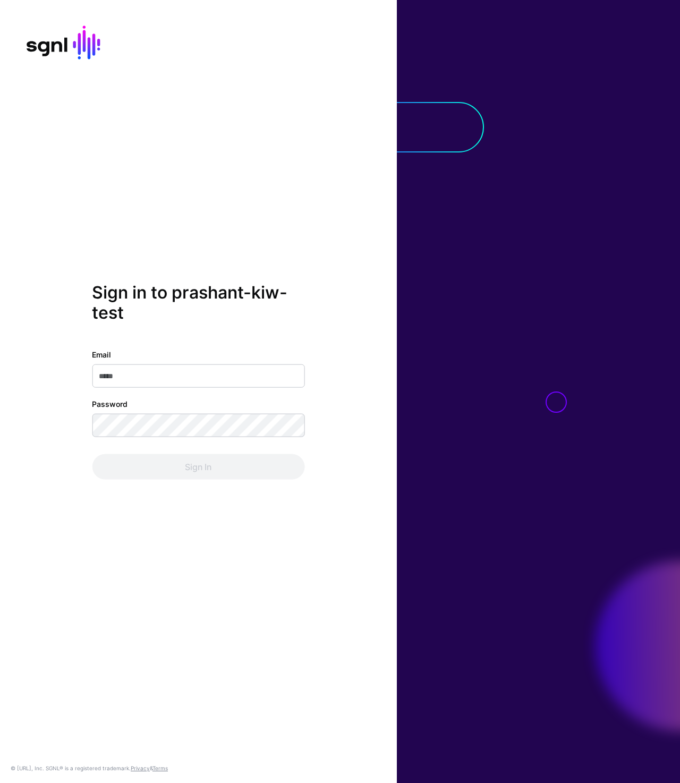
type input "**********"
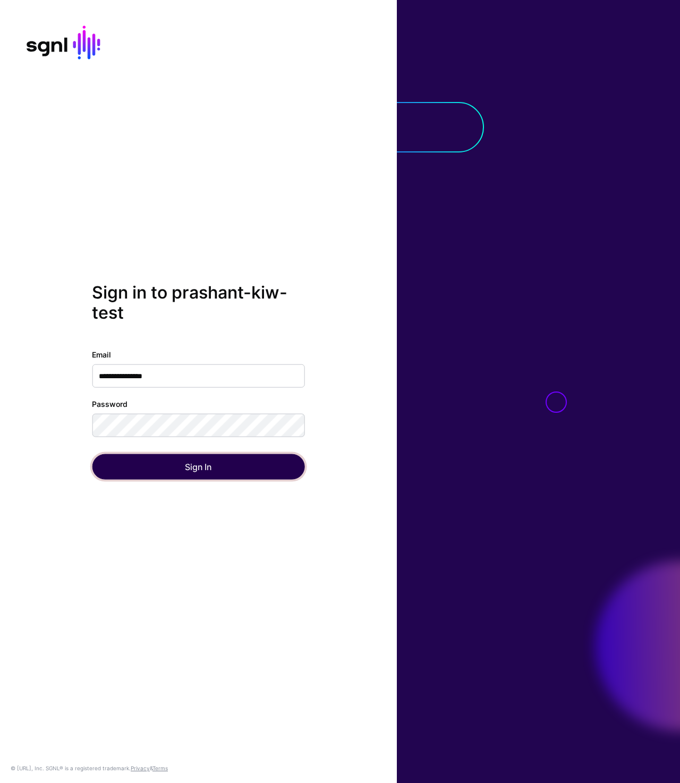
click at [185, 467] on button "Sign In" at bounding box center [198, 466] width 212 height 25
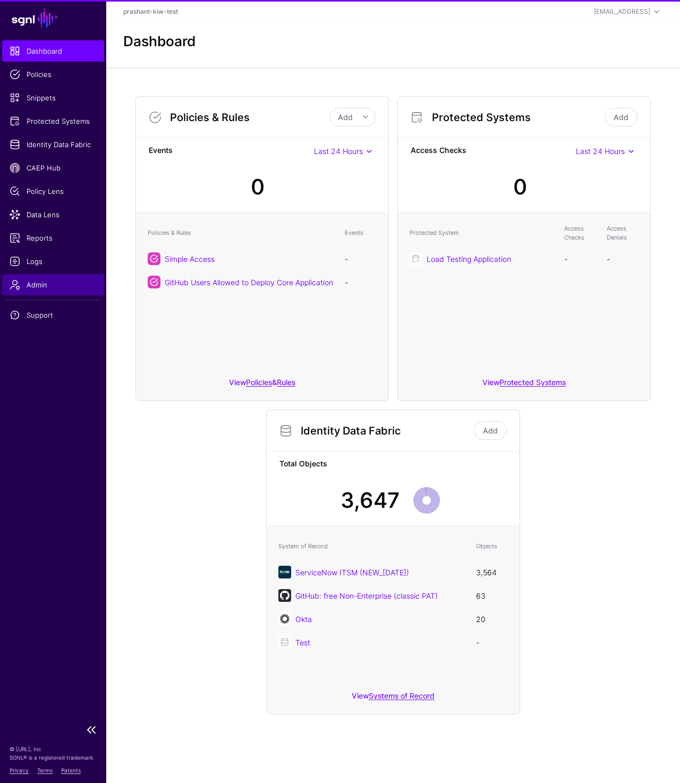
click at [39, 287] on span "Admin" at bounding box center [53, 284] width 87 height 11
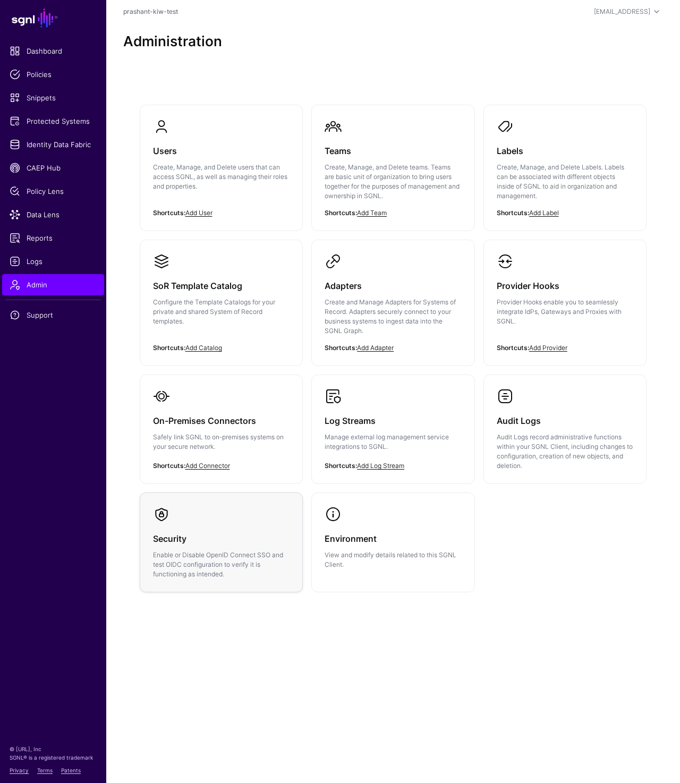
click at [233, 517] on link "Security Enable or Disable OpenID Connect SSO and test OIDC configuration to ve…" at bounding box center [221, 542] width 163 height 99
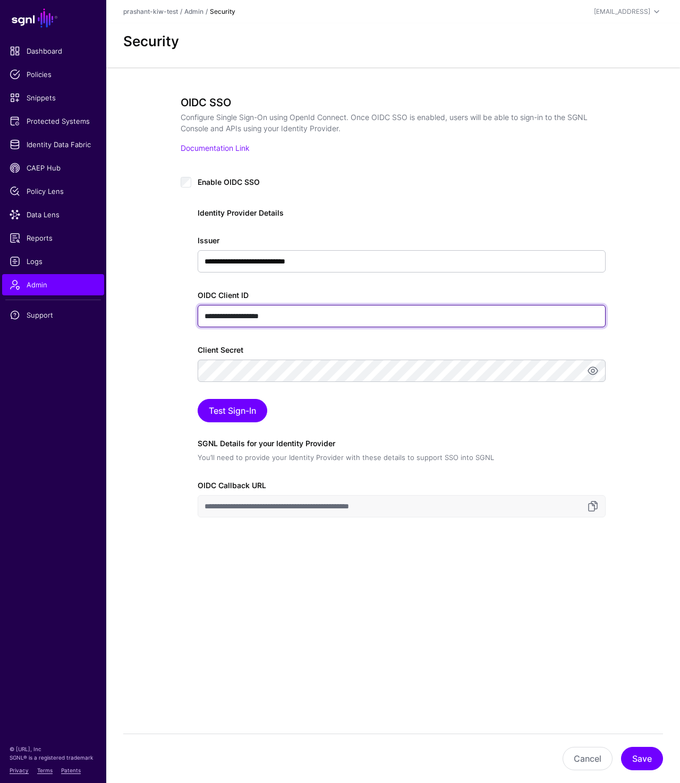
click at [274, 315] on input "**********" at bounding box center [402, 316] width 408 height 22
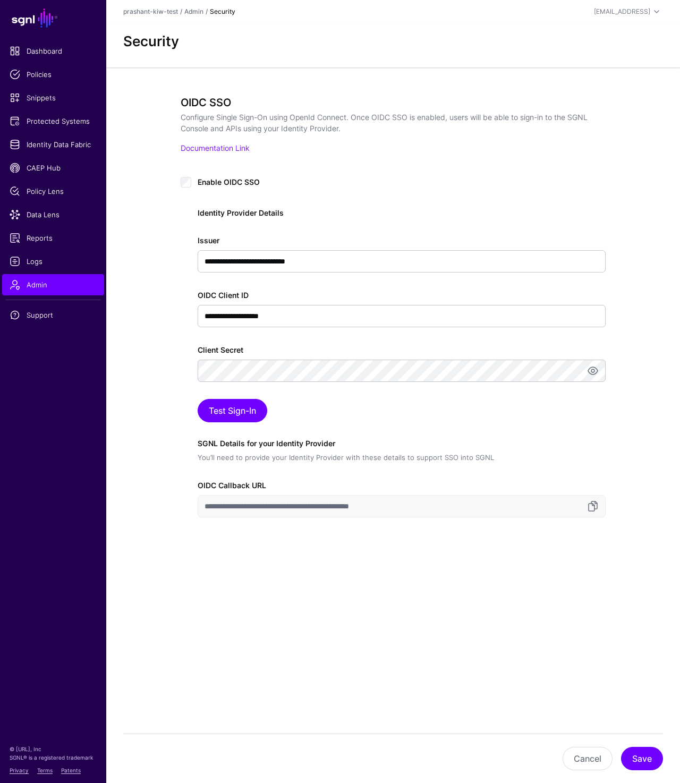
click at [141, 396] on div "**********" at bounding box center [393, 349] width 574 height 565
click at [250, 417] on button "Test Sign-In" at bounding box center [233, 410] width 70 height 23
click at [636, 752] on button "Save" at bounding box center [642, 758] width 42 height 23
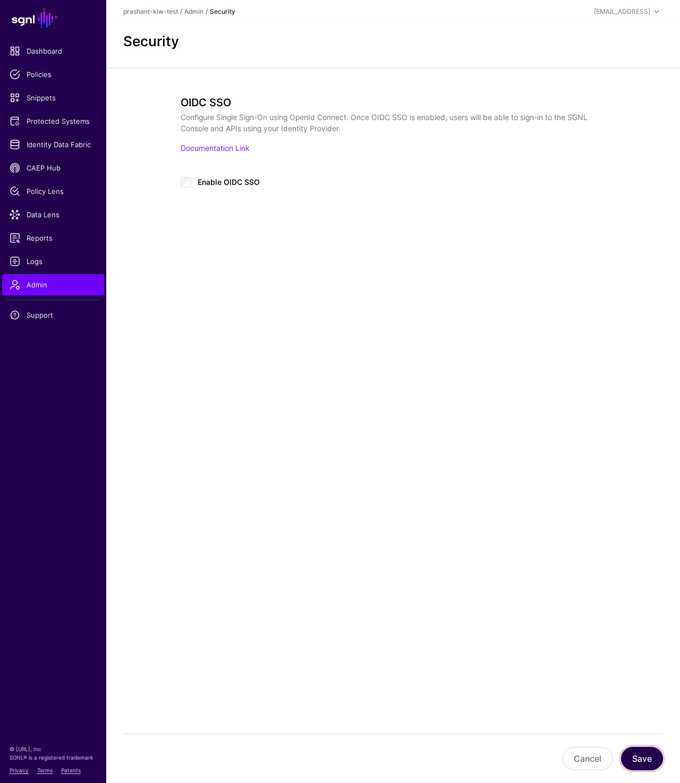
click at [646, 759] on button "Save" at bounding box center [642, 758] width 42 height 23
click at [307, 84] on div "**********" at bounding box center [392, 187] width 483 height 240
